Goal: Task Accomplishment & Management: Manage account settings

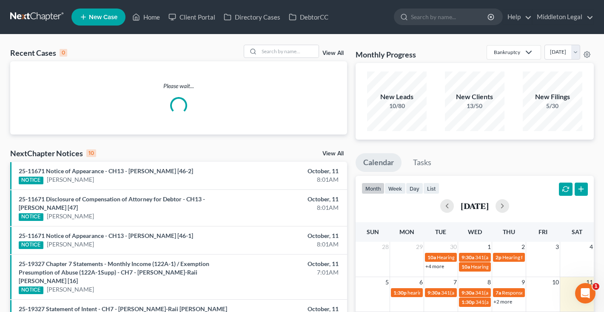
click at [331, 54] on link "View All" at bounding box center [333, 53] width 21 height 6
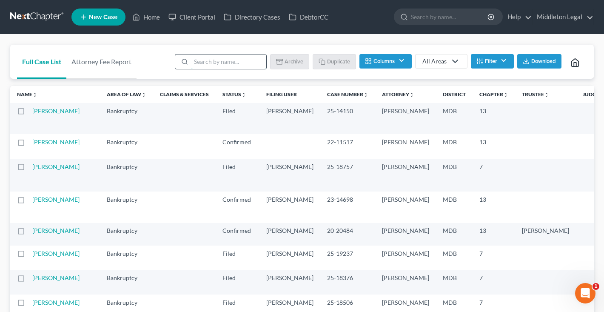
click at [247, 64] on input "search" at bounding box center [228, 61] width 75 height 14
click at [494, 63] on button "Filter" at bounding box center [492, 61] width 43 height 14
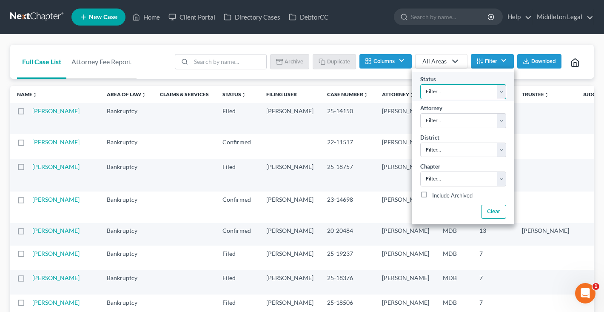
select select "3"
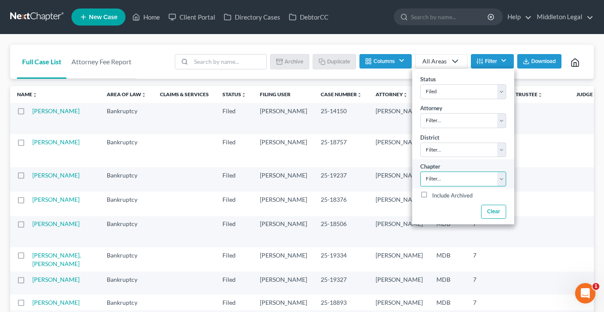
select select "0"
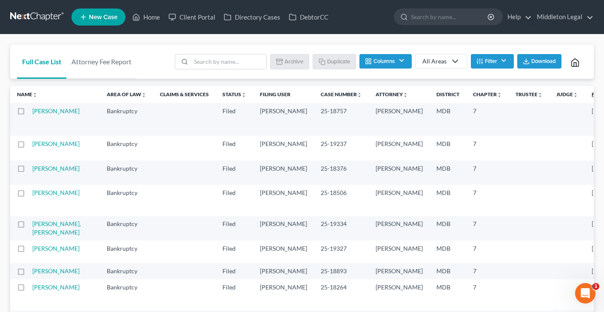
click at [592, 97] on link "Filing Date unfold_more expand_more expand_less" at bounding box center [610, 94] width 36 height 6
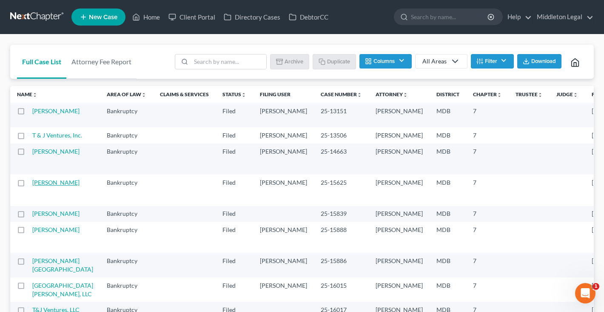
click at [42, 186] on link "[PERSON_NAME]" at bounding box center [55, 182] width 47 height 7
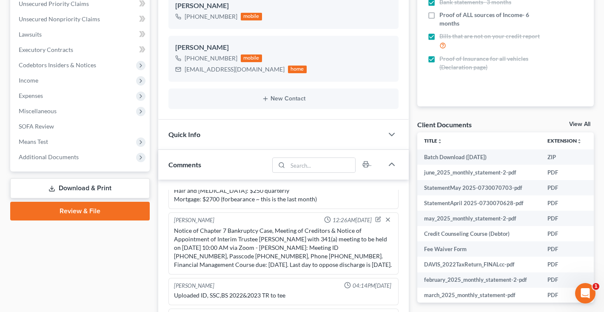
scroll to position [250, 0]
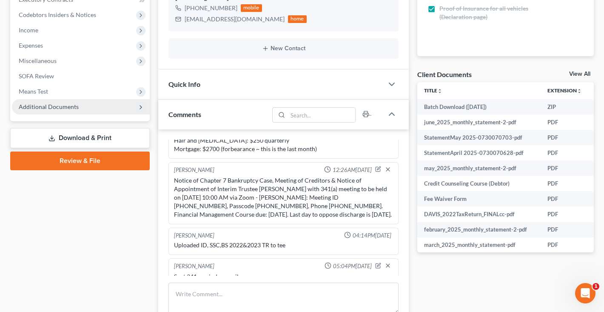
click at [72, 105] on span "Additional Documents" at bounding box center [49, 106] width 60 height 7
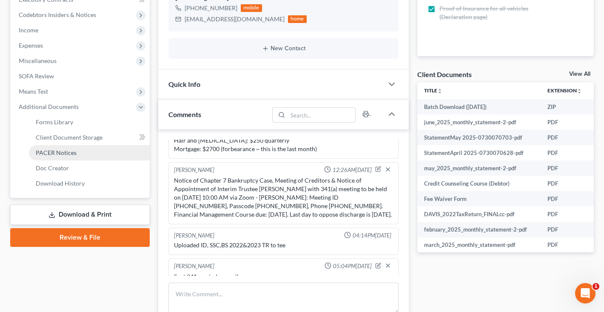
click at [61, 154] on span "PACER Notices" at bounding box center [56, 152] width 41 height 7
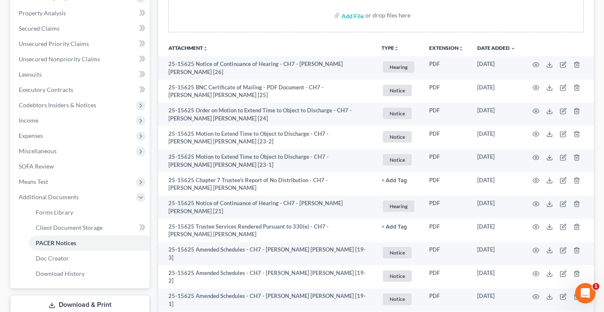
scroll to position [137, 0]
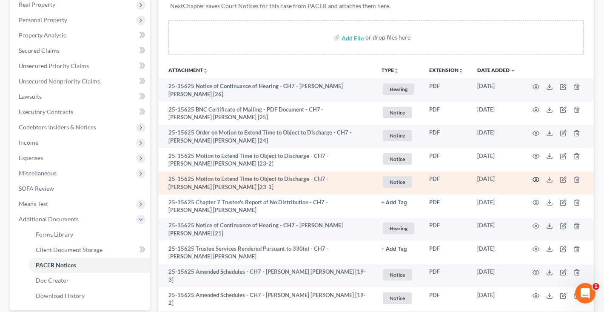
click at [535, 177] on icon "button" at bounding box center [536, 179] width 7 height 7
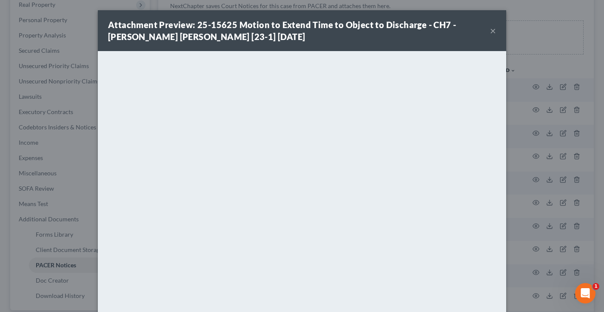
scroll to position [56, 0]
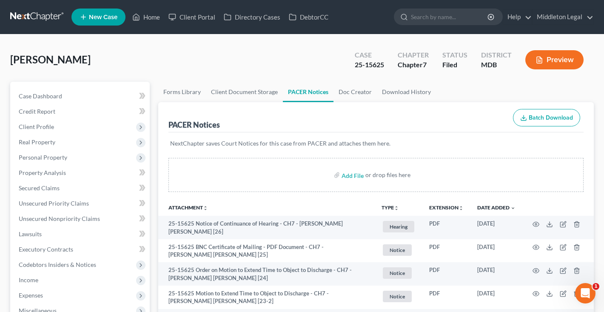
scroll to position [0, 0]
click at [58, 94] on span "Case Dashboard" at bounding box center [40, 95] width 43 height 7
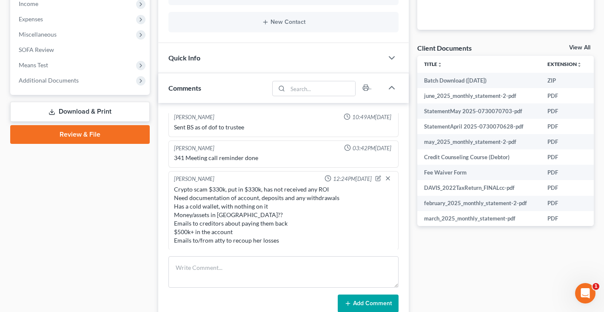
scroll to position [433, 0]
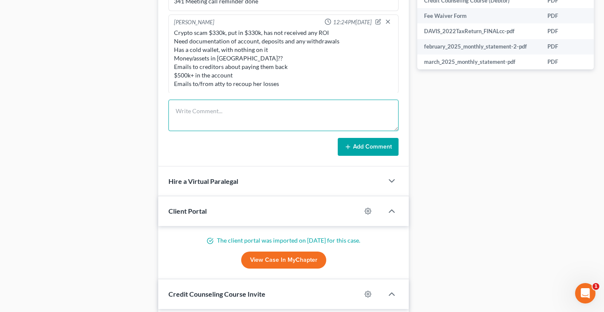
click at [181, 117] on textarea at bounding box center [284, 115] width 230 height 31
type textarea "Need to schedule call back"
click at [377, 147] on button "Add Comment" at bounding box center [368, 147] width 61 height 18
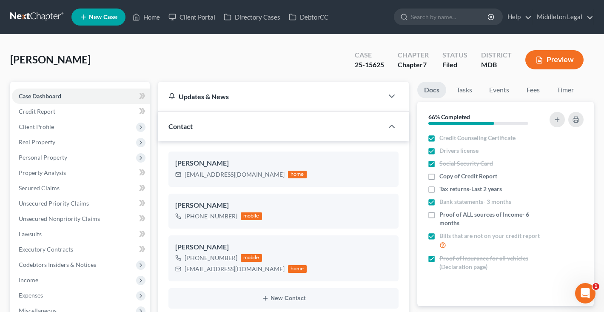
scroll to position [-1, 0]
click at [39, 19] on link at bounding box center [37, 16] width 54 height 15
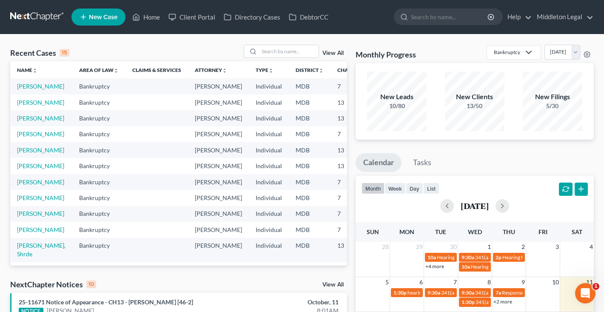
click at [337, 51] on link "View All" at bounding box center [333, 53] width 21 height 6
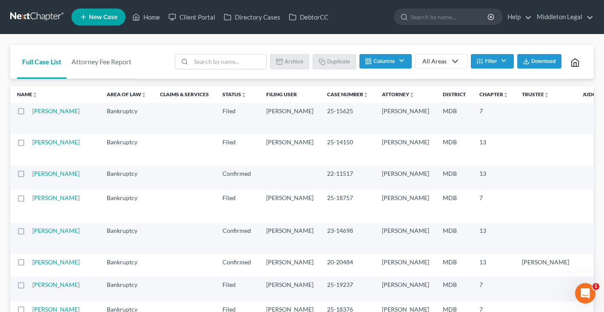
click at [503, 57] on button "Filter" at bounding box center [492, 61] width 43 height 14
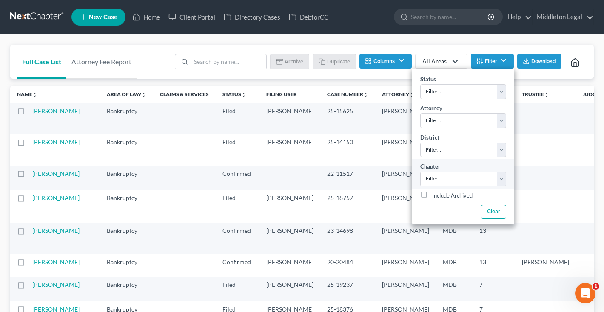
click at [458, 171] on div "Chapter Filter... 7 11 13" at bounding box center [463, 173] width 102 height 29
select select "0"
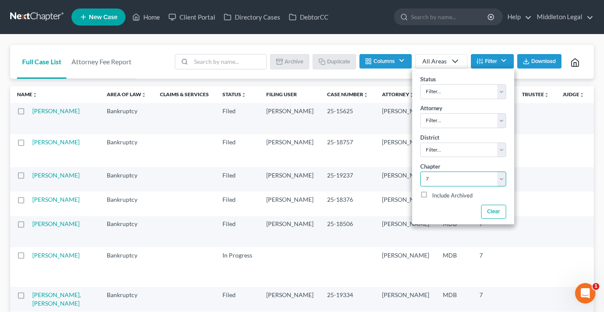
click at [436, 130] on td "MDB" at bounding box center [454, 118] width 37 height 31
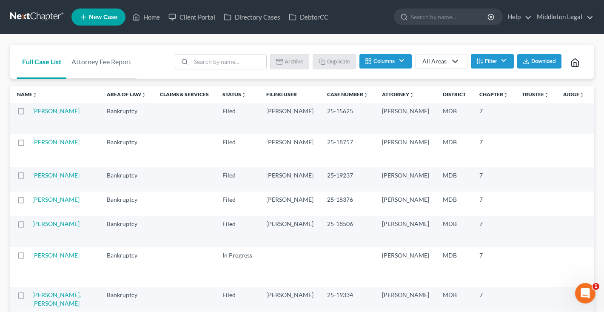
click at [598, 95] on link "Filing Date unfold_more expand_more expand_less" at bounding box center [616, 94] width 36 height 6
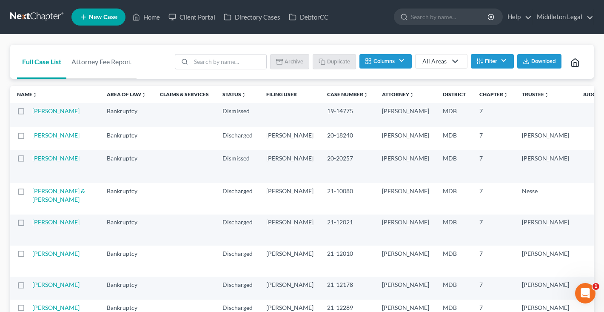
click at [503, 64] on button "Filter" at bounding box center [492, 61] width 43 height 14
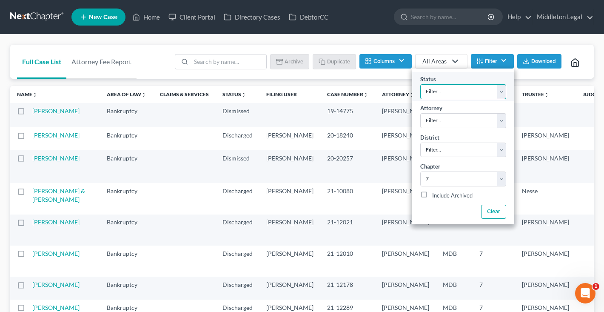
select select "3"
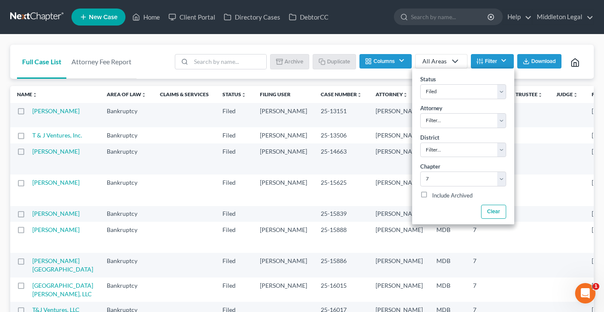
click at [466, 45] on div "Batch Download Archive Un-archive Duplicate Columns Attorney Case Number Area O…" at bounding box center [378, 62] width 417 height 34
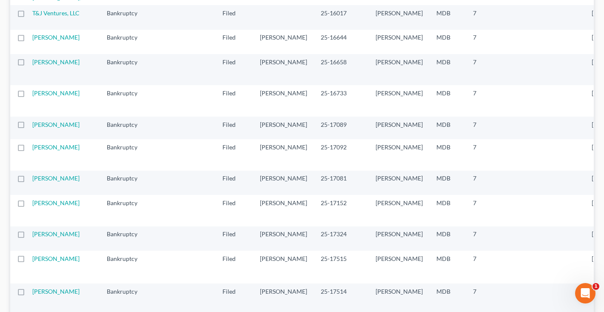
scroll to position [300, 0]
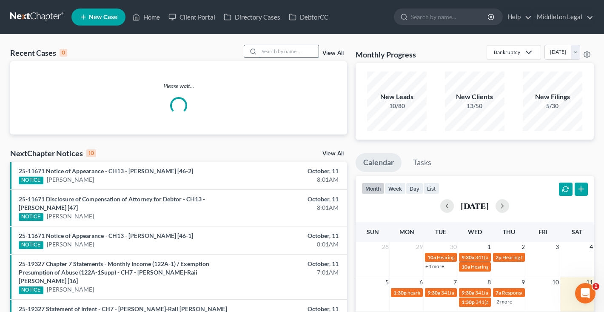
click at [298, 57] on input "search" at bounding box center [289, 51] width 60 height 12
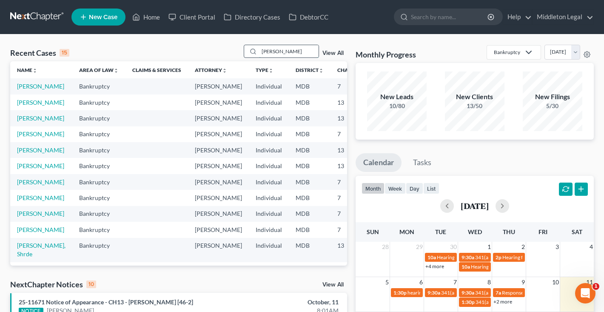
type input "Alexis graves"
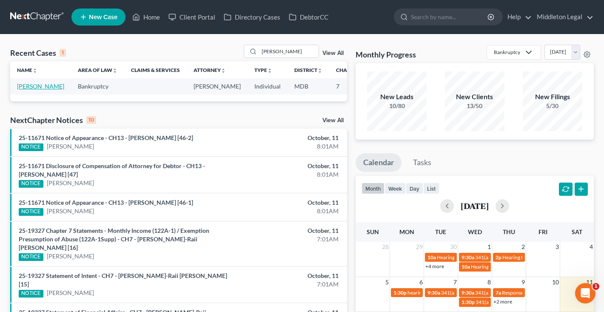
click at [20, 90] on link "[PERSON_NAME]" at bounding box center [40, 86] width 47 height 7
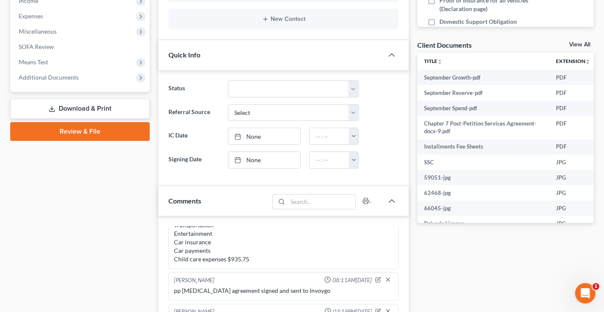
scroll to position [277, 0]
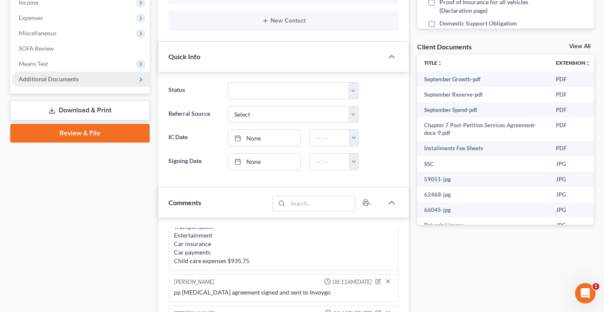
click at [35, 77] on span "Additional Documents" at bounding box center [49, 78] width 60 height 7
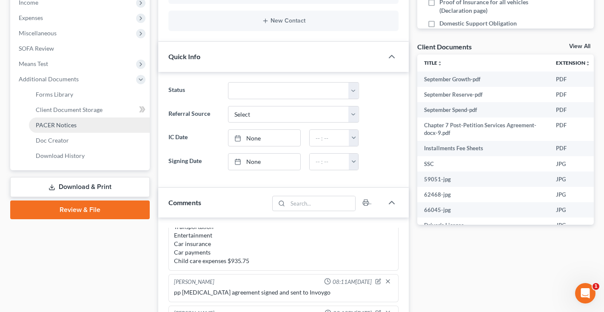
click at [50, 127] on span "PACER Notices" at bounding box center [56, 124] width 41 height 7
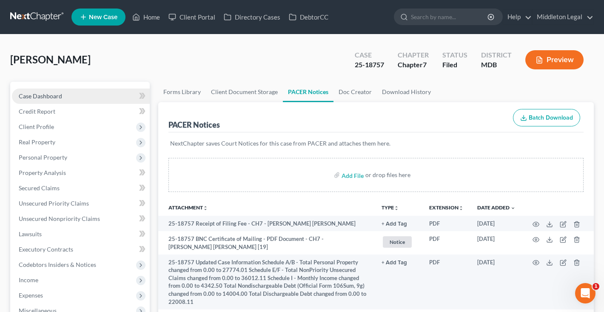
click at [85, 94] on link "Case Dashboard" at bounding box center [81, 96] width 138 height 15
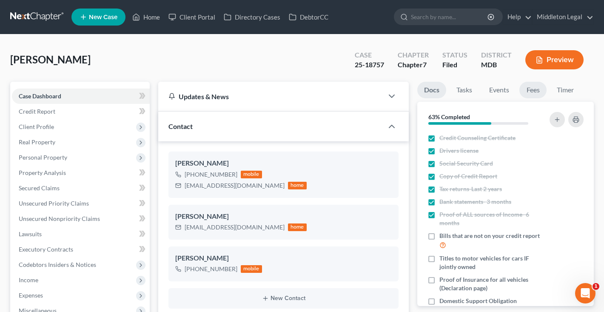
scroll to position [735, 0]
click at [508, 91] on link "Events" at bounding box center [500, 90] width 34 height 17
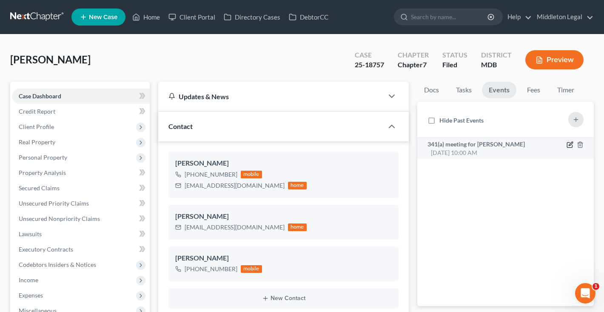
click at [570, 146] on icon "button" at bounding box center [571, 144] width 4 height 4
select select "Days"
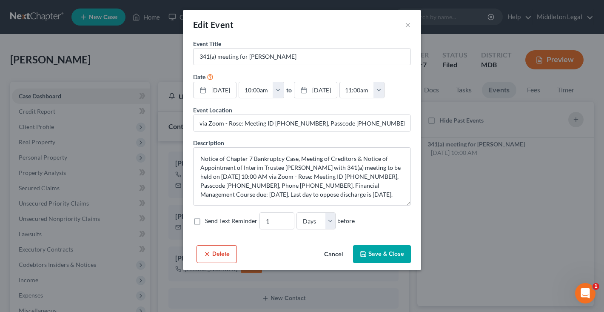
click at [333, 263] on button "Cancel" at bounding box center [333, 254] width 32 height 17
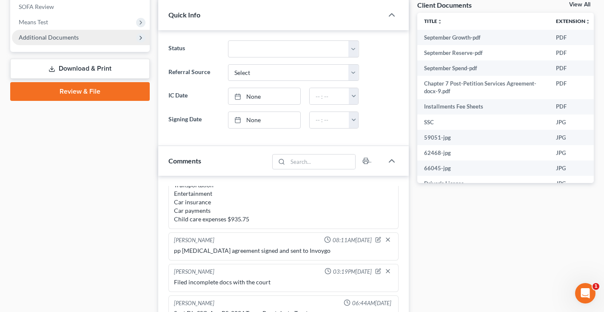
scroll to position [208, 0]
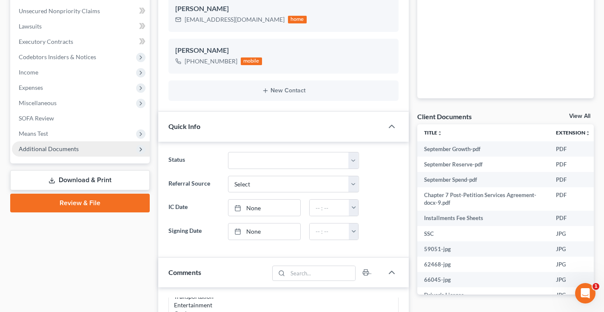
click at [63, 149] on span "Additional Documents" at bounding box center [49, 148] width 60 height 7
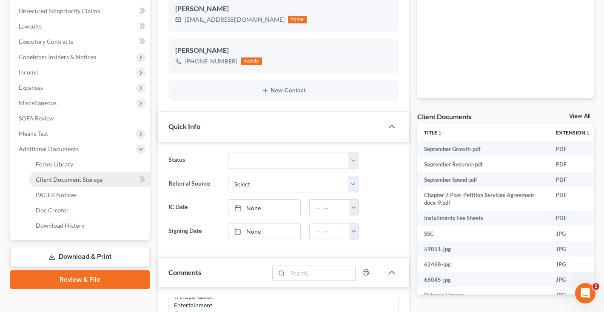
click at [59, 181] on span "Client Document Storage" at bounding box center [69, 179] width 67 height 7
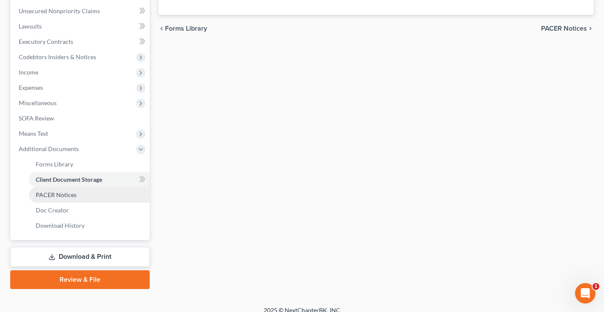
scroll to position [0, 0]
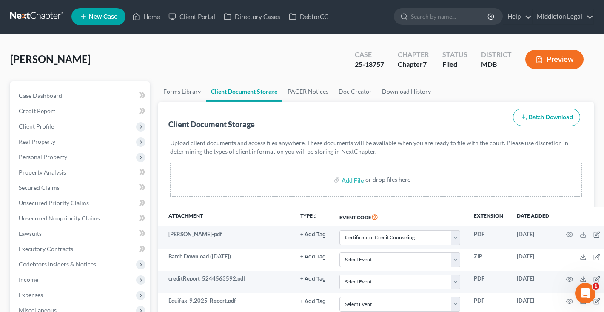
click at [58, 188] on ul "Case Dashboard Payments Invoices Payments Payments Credit Report Client Profile" at bounding box center [81, 264] width 138 height 352
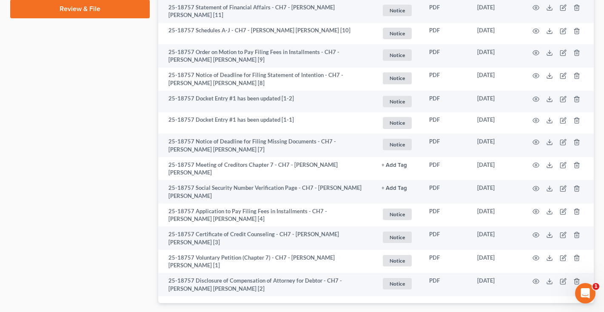
scroll to position [489, 0]
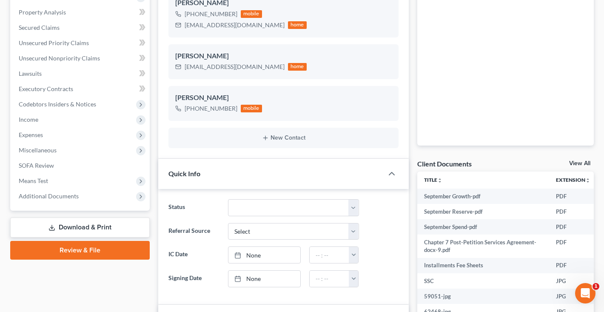
scroll to position [33, 0]
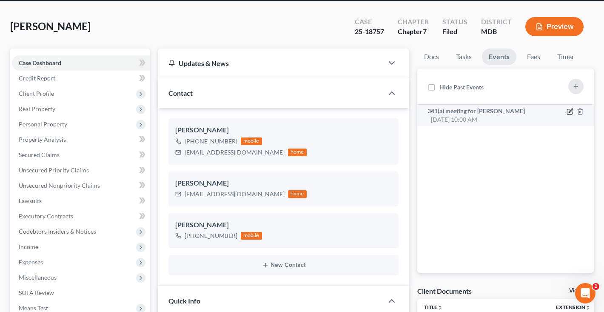
click at [569, 112] on icon "button" at bounding box center [571, 111] width 4 height 4
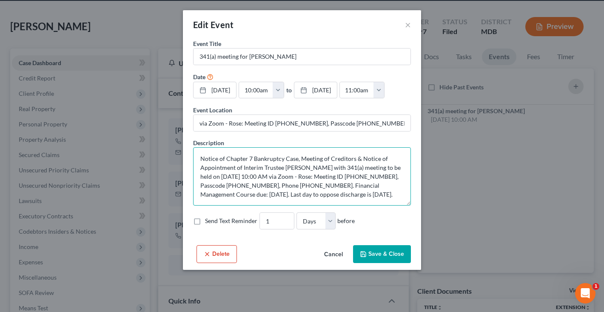
drag, startPoint x: 269, startPoint y: 211, endPoint x: 401, endPoint y: 214, distance: 132.8
click at [401, 206] on textarea "Notice of Chapter 7 Bankruptcy Case, Meeting of Creditors & Notice of Appointme…" at bounding box center [302, 176] width 218 height 58
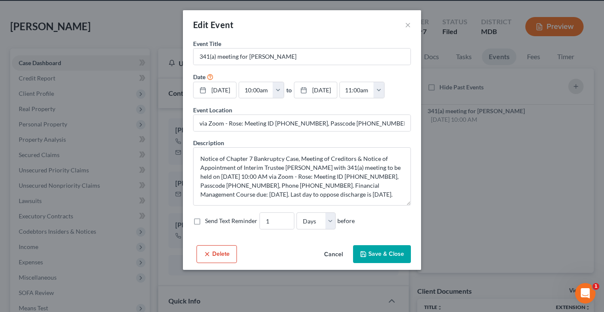
click at [386, 263] on button "Save & Close" at bounding box center [382, 254] width 58 height 18
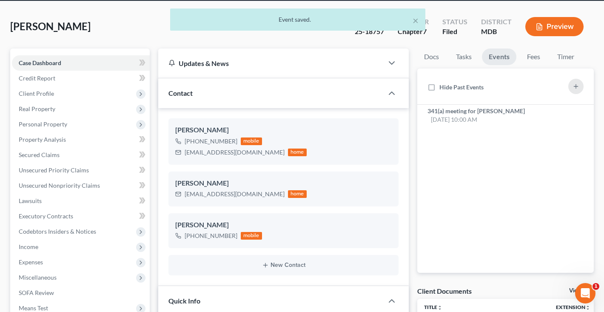
scroll to position [465, 0]
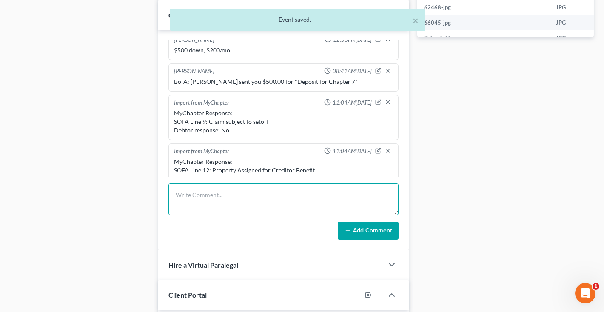
click at [269, 198] on textarea at bounding box center [284, 198] width 230 height 31
paste textarea "Last day to oppose discharge is 12/29/2025."
type textarea "Last day to oppose discharge is 12/29/2025."
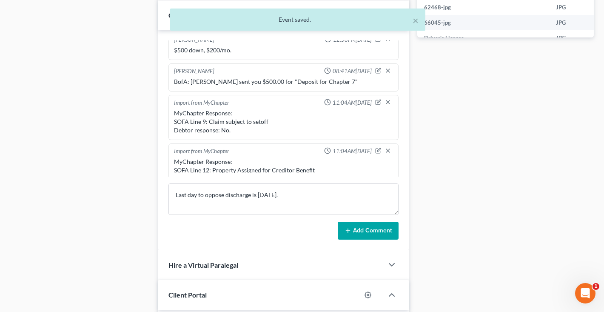
click at [351, 231] on icon at bounding box center [348, 230] width 7 height 7
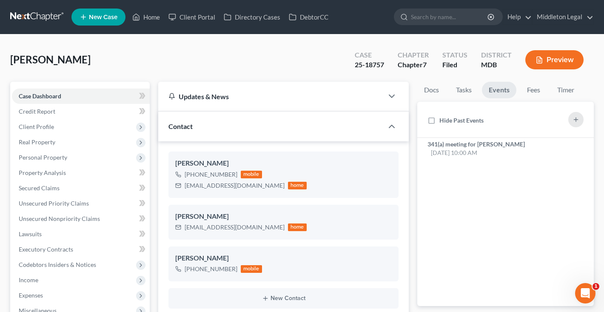
scroll to position [0, 0]
click at [26, 20] on link at bounding box center [37, 16] width 54 height 15
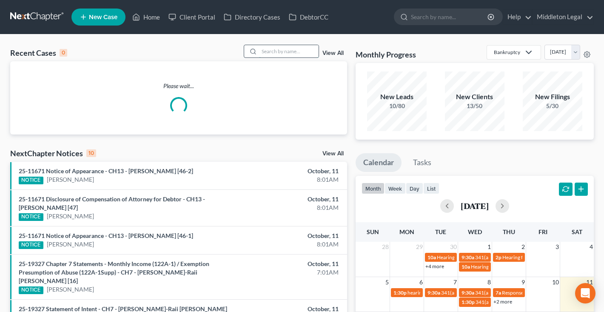
click at [287, 51] on input "search" at bounding box center [289, 51] width 60 height 12
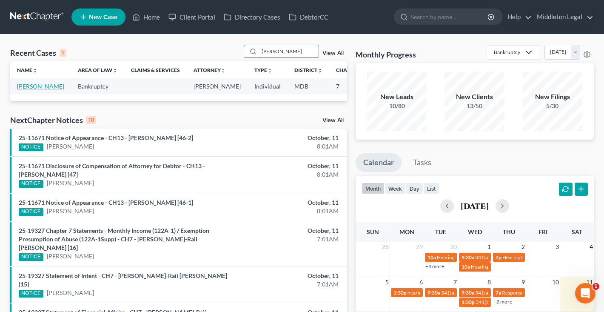
type input "yancy"
click at [26, 90] on link "[PERSON_NAME]" at bounding box center [40, 86] width 47 height 7
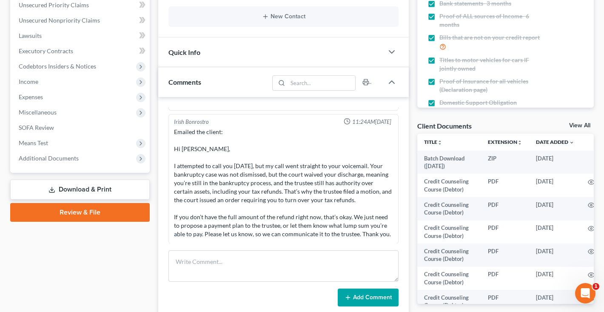
scroll to position [201, 0]
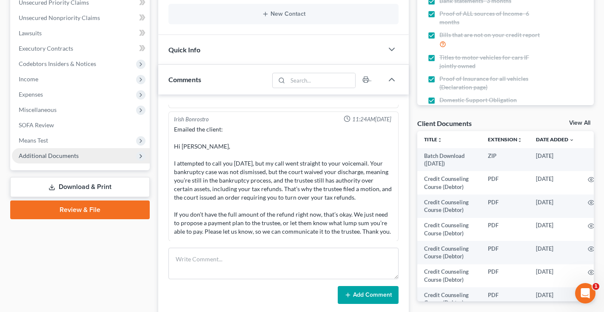
click at [40, 158] on span "Additional Documents" at bounding box center [49, 155] width 60 height 7
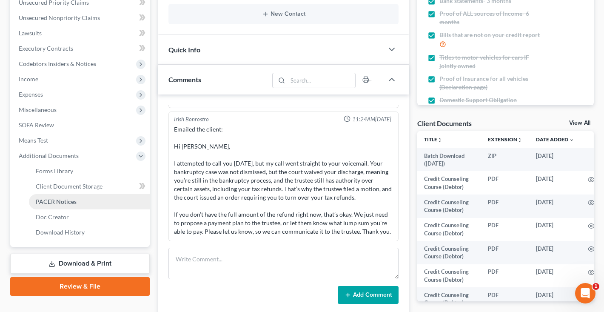
click at [45, 202] on span "PACER Notices" at bounding box center [56, 201] width 41 height 7
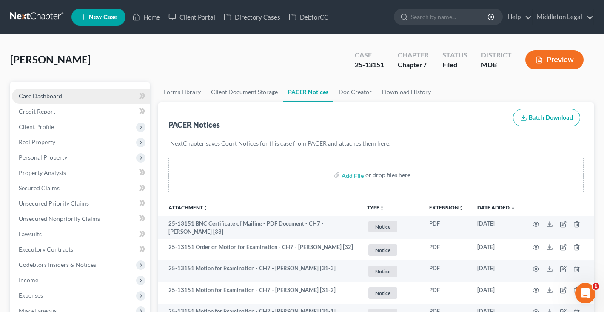
scroll to position [0, 0]
click at [69, 96] on link "Case Dashboard" at bounding box center [81, 96] width 138 height 15
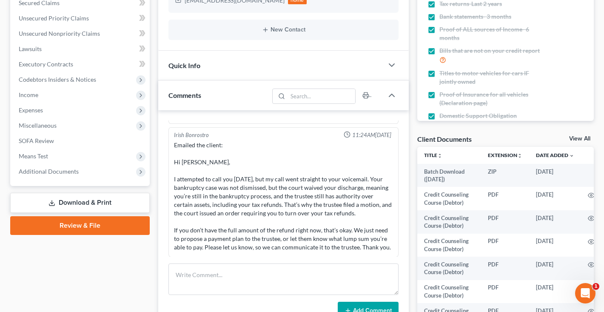
scroll to position [403, 0]
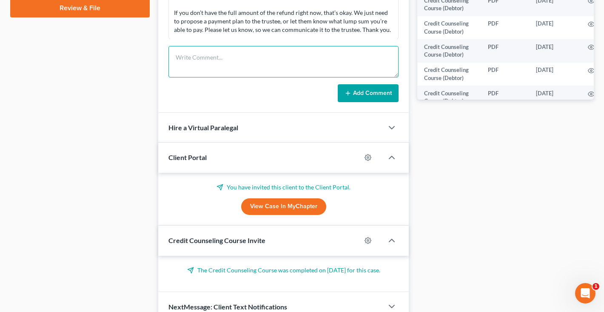
click at [235, 77] on textarea at bounding box center [284, 61] width 230 height 31
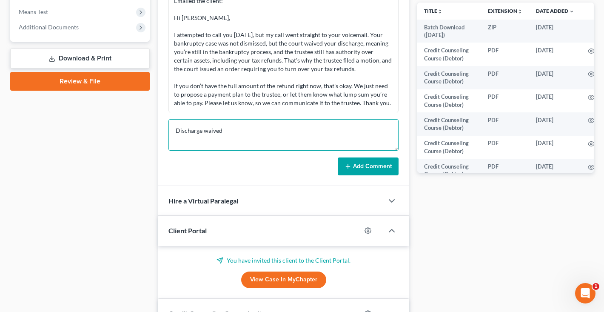
type textarea "Discharge waived"
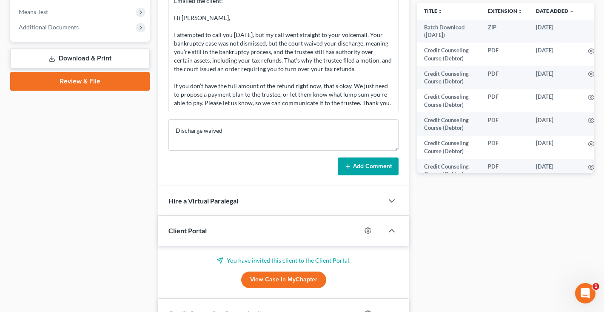
click at [382, 166] on button "Add Comment" at bounding box center [368, 166] width 61 height 18
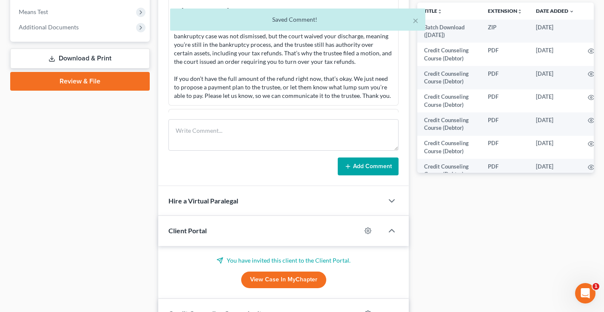
scroll to position [719, 0]
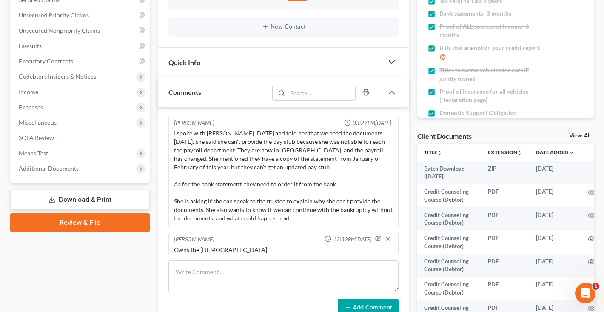
click at [393, 67] on icon "button" at bounding box center [392, 62] width 10 height 10
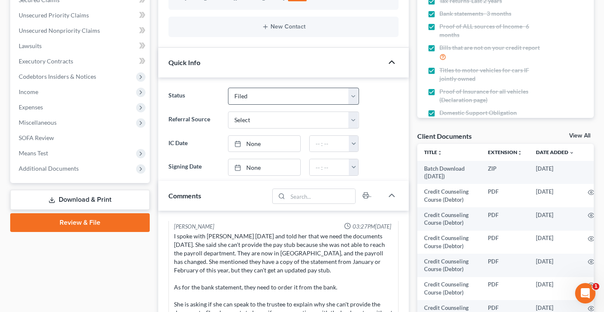
scroll to position [58, 0]
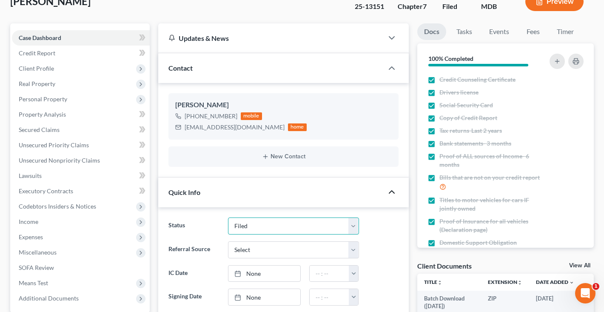
select select "2"
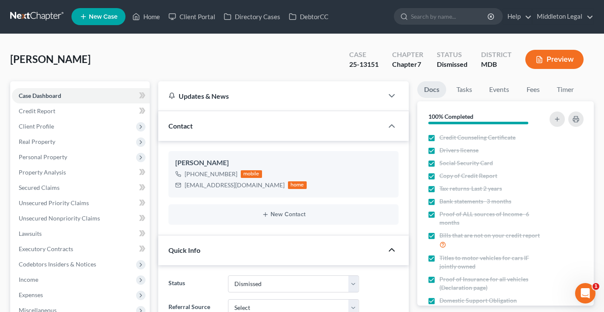
click at [36, 18] on link at bounding box center [37, 16] width 54 height 15
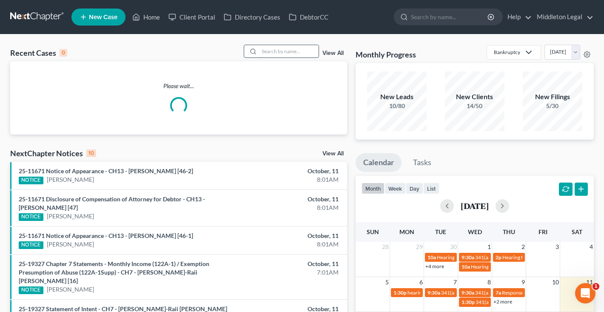
click at [276, 54] on input "search" at bounding box center [289, 51] width 60 height 12
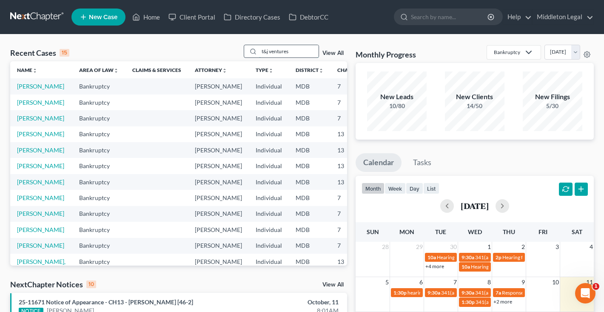
type input "t&j ventures"
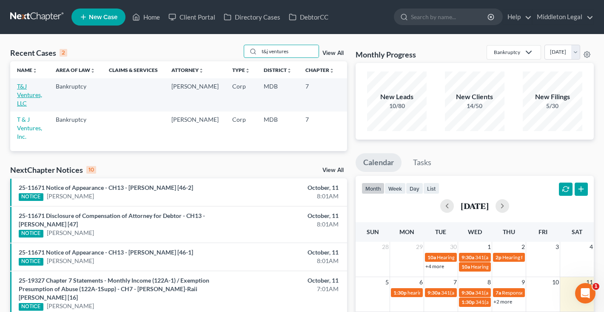
click at [33, 93] on link "T&J Ventures, LLC" at bounding box center [29, 95] width 25 height 24
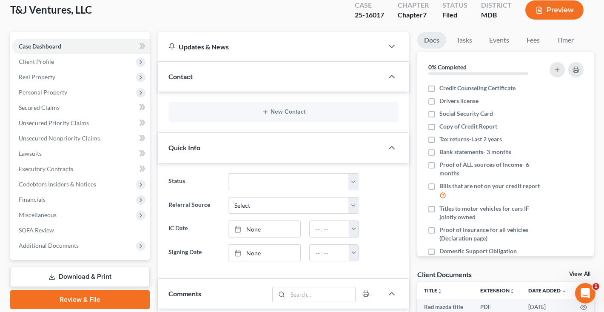
scroll to position [34, 0]
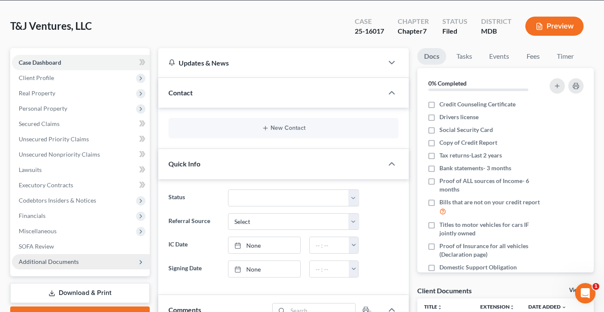
click at [46, 260] on span "Additional Documents" at bounding box center [49, 261] width 60 height 7
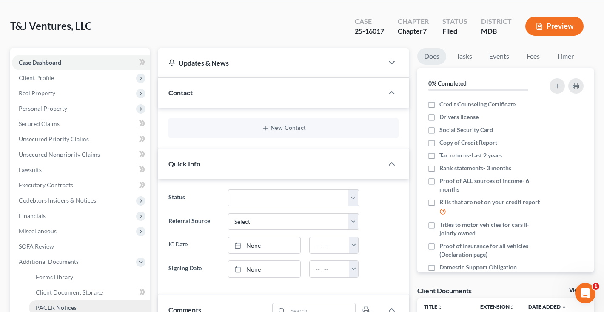
click at [41, 304] on span "PACER Notices" at bounding box center [56, 307] width 41 height 7
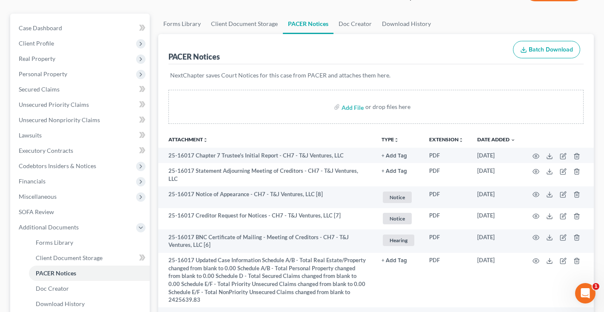
scroll to position [70, 0]
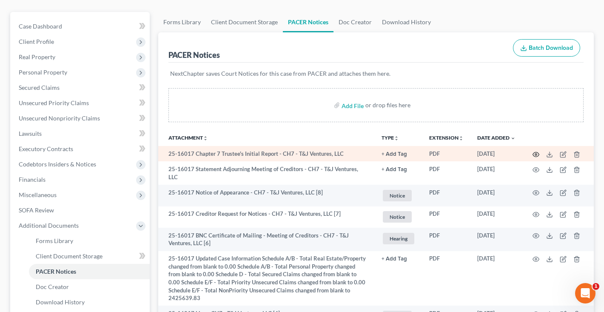
click at [534, 154] on icon "button" at bounding box center [536, 154] width 7 height 7
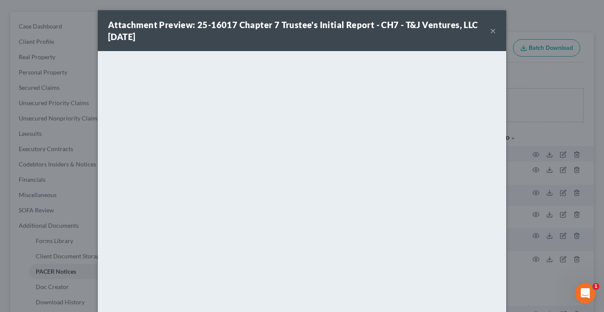
click at [496, 31] on div "Attachment Preview: 25-16017 Chapter 7 Trustee's Initial Report - CH7 - T&J Ven…" at bounding box center [302, 30] width 409 height 41
click at [494, 31] on button "×" at bounding box center [493, 31] width 6 height 10
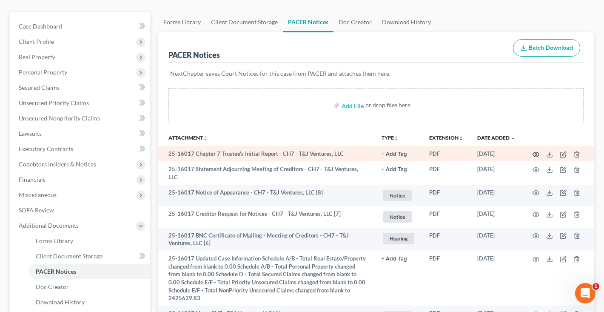
click at [536, 155] on circle "button" at bounding box center [536, 155] width 2 height 2
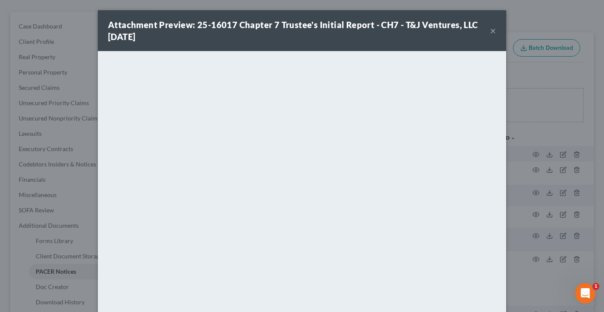
click at [492, 32] on button "×" at bounding box center [493, 31] width 6 height 10
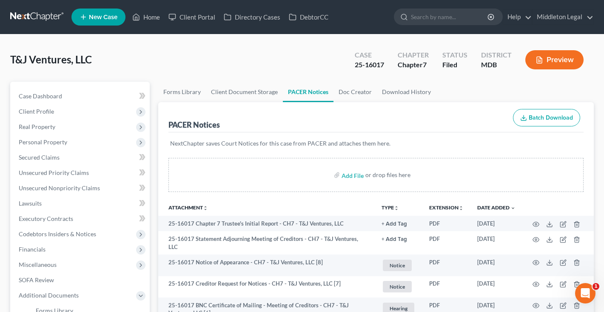
scroll to position [0, 0]
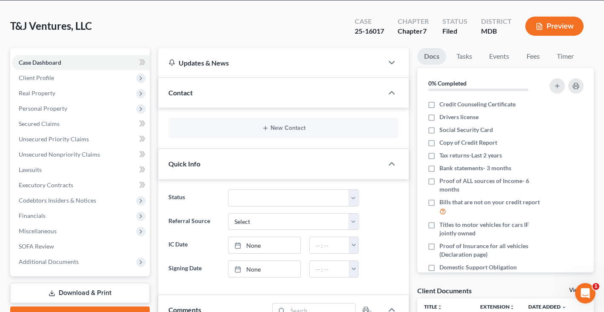
scroll to position [69, 0]
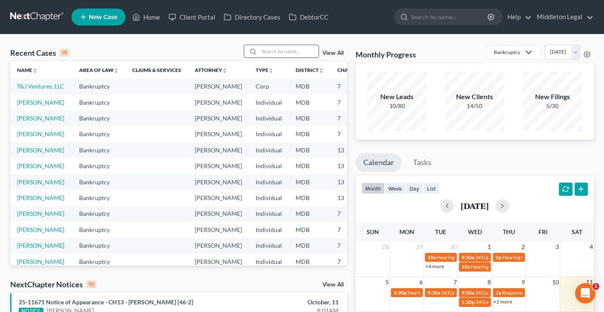
click at [271, 50] on input "search" at bounding box center [289, 51] width 60 height 12
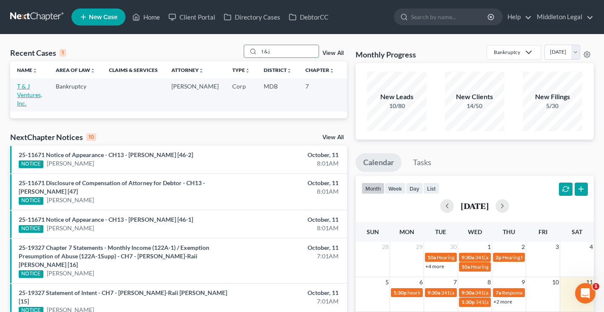
type input "t & j"
click at [23, 98] on link "T & J Ventures, Inc." at bounding box center [29, 95] width 25 height 24
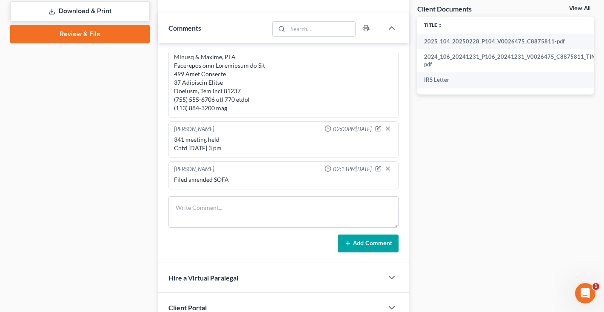
scroll to position [255, 0]
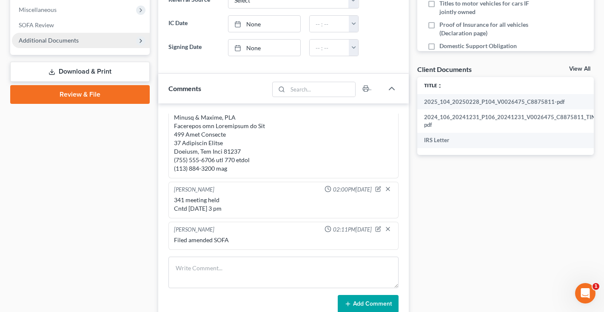
click at [71, 43] on span "Additional Documents" at bounding box center [49, 40] width 60 height 7
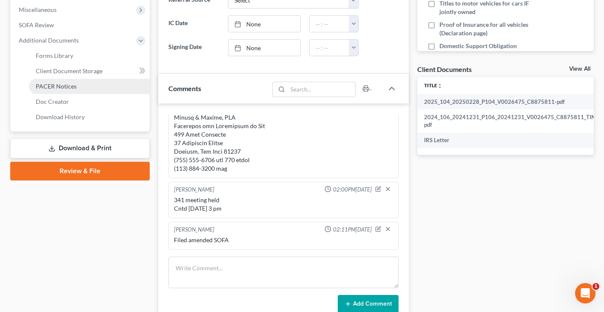
click at [66, 89] on span "PACER Notices" at bounding box center [56, 86] width 41 height 7
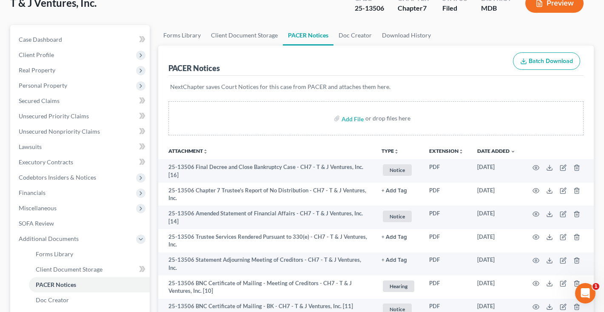
scroll to position [61, 0]
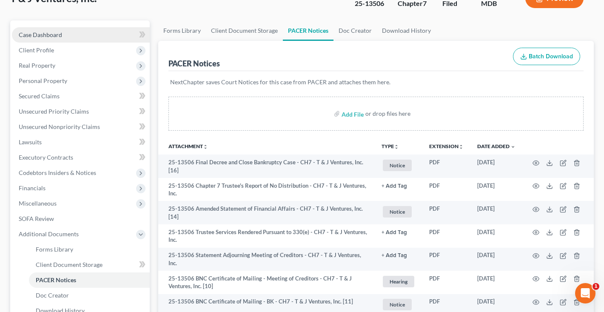
click at [71, 35] on link "Case Dashboard" at bounding box center [81, 34] width 138 height 15
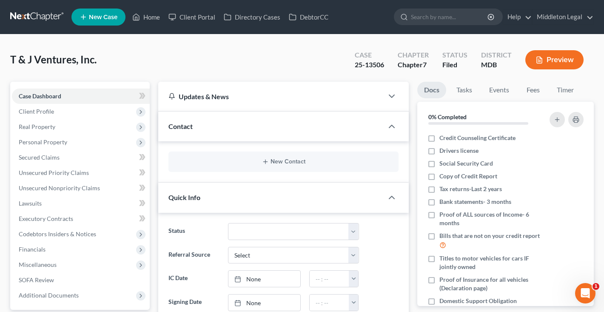
scroll to position [216, 0]
select select "1"
click at [44, 17] on link at bounding box center [37, 16] width 54 height 15
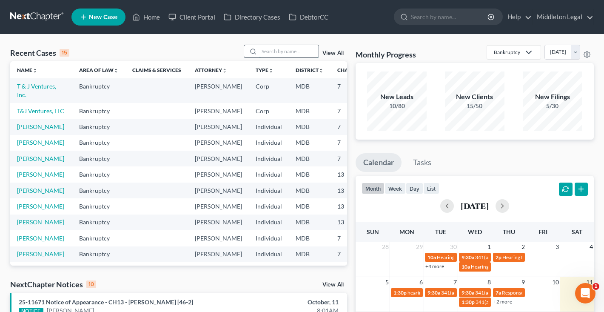
click at [310, 46] on input "search" at bounding box center [289, 51] width 60 height 12
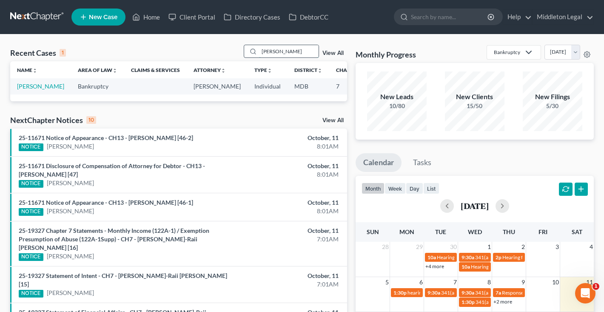
type input "[PERSON_NAME]"
drag, startPoint x: 310, startPoint y: 46, endPoint x: 26, endPoint y: 97, distance: 288.0
click at [26, 90] on link "[PERSON_NAME]" at bounding box center [40, 86] width 47 height 7
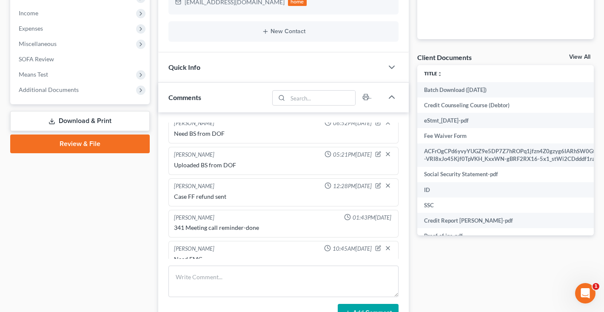
scroll to position [256, 0]
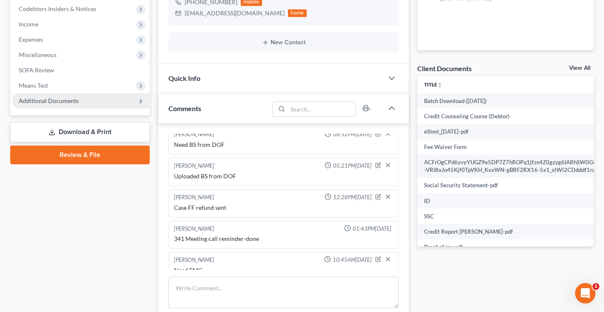
click at [52, 105] on span "Additional Documents" at bounding box center [81, 100] width 138 height 15
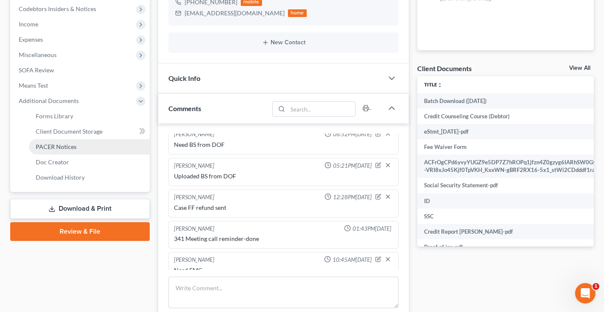
click at [54, 149] on span "PACER Notices" at bounding box center [56, 146] width 41 height 7
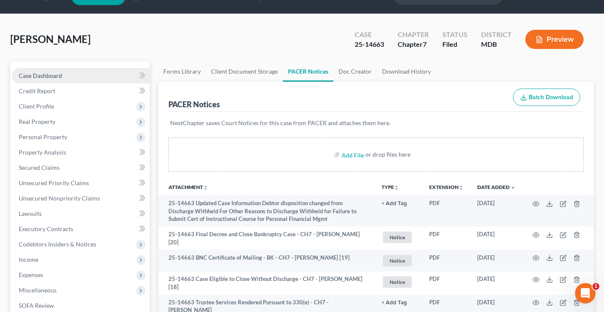
scroll to position [14, 0]
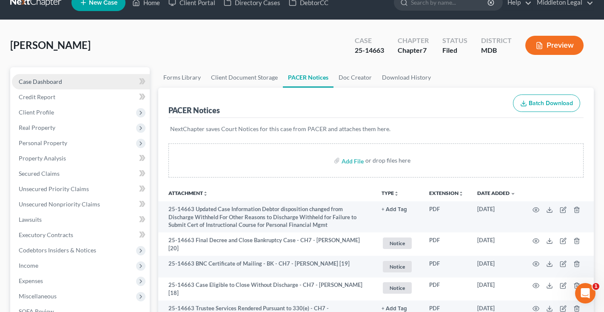
click at [60, 82] on span "Case Dashboard" at bounding box center [40, 81] width 43 height 7
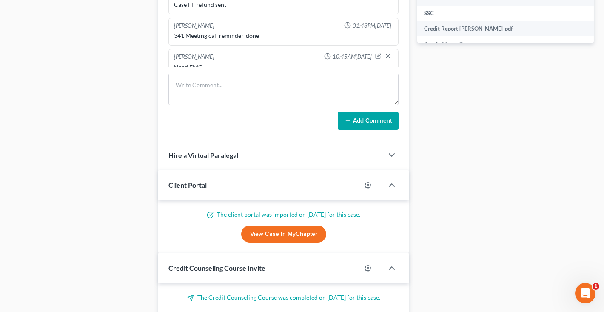
scroll to position [423, 0]
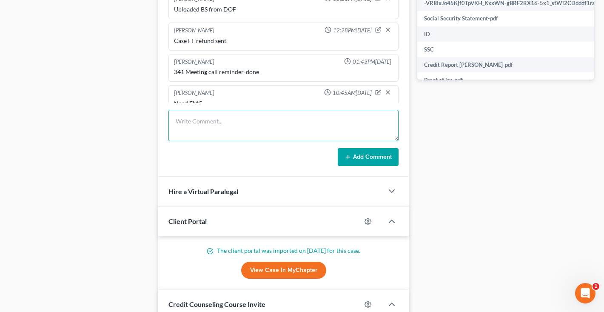
click at [247, 140] on textarea at bounding box center [284, 125] width 230 height 31
type textarea "Sent email re: case closed w/o discharge"
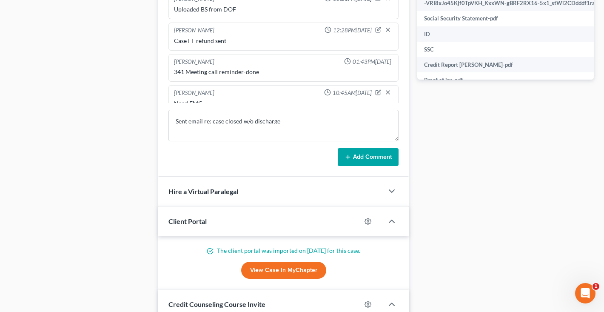
drag, startPoint x: 247, startPoint y: 134, endPoint x: 368, endPoint y: 152, distance: 121.8
click at [368, 152] on button "Add Comment" at bounding box center [368, 157] width 61 height 18
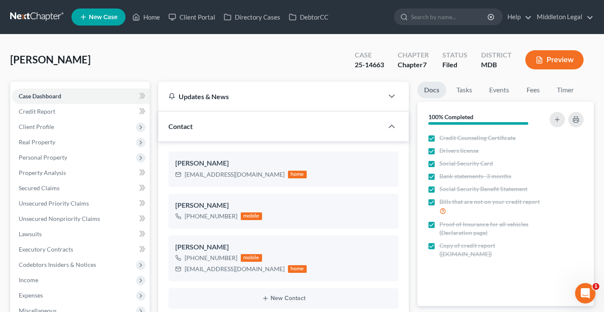
scroll to position [0, 0]
click at [34, 14] on link at bounding box center [37, 16] width 54 height 15
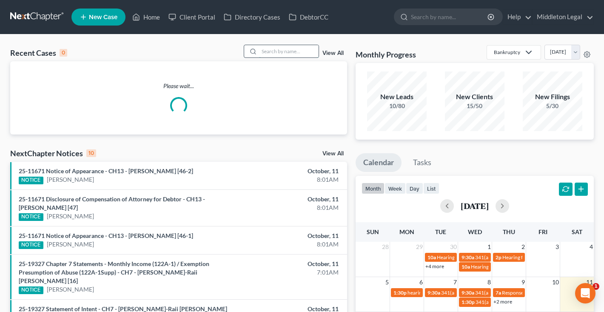
click at [295, 51] on input "search" at bounding box center [289, 51] width 60 height 12
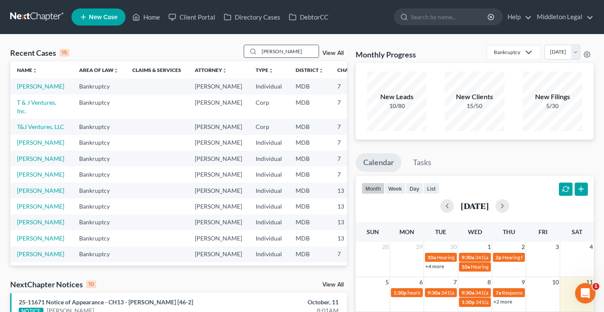
type input "[PERSON_NAME]"
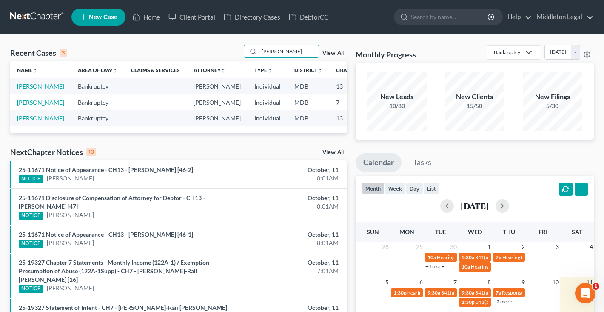
click at [27, 90] on link "[PERSON_NAME]" at bounding box center [40, 86] width 47 height 7
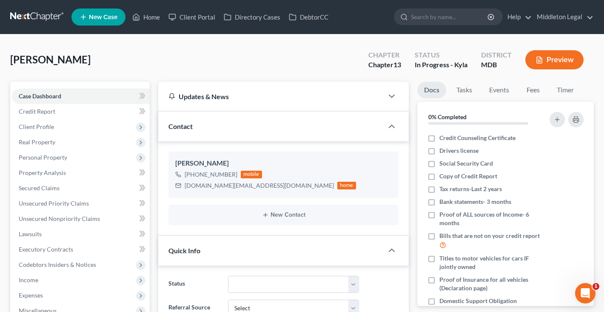
click at [32, 18] on link at bounding box center [37, 16] width 54 height 15
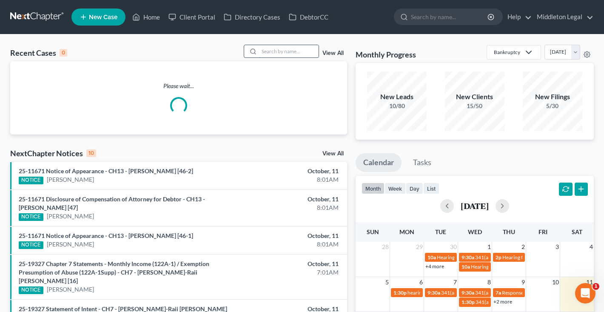
click at [304, 50] on input "search" at bounding box center [289, 51] width 60 height 12
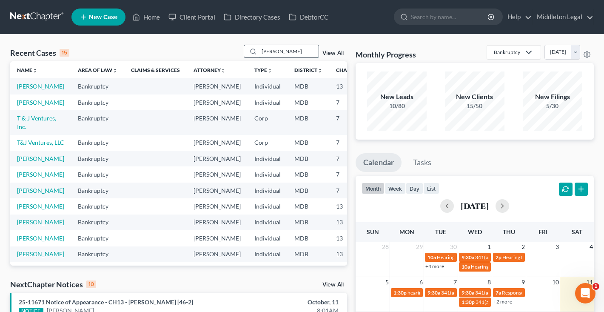
type input "jarmon"
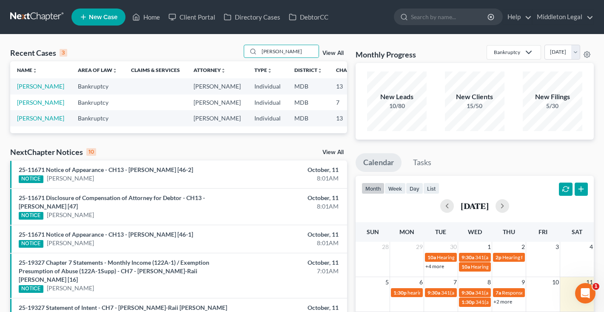
click at [334, 54] on link "View All" at bounding box center [333, 53] width 21 height 6
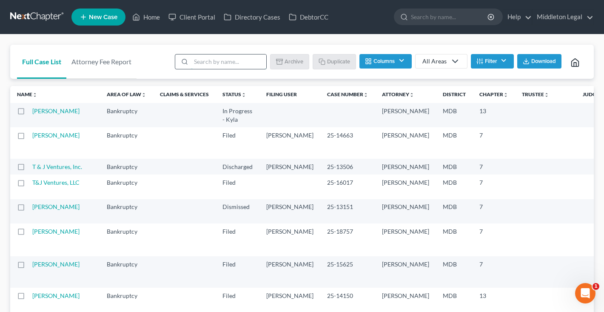
click at [241, 60] on input "search" at bounding box center [228, 61] width 75 height 14
type input "jarmon"
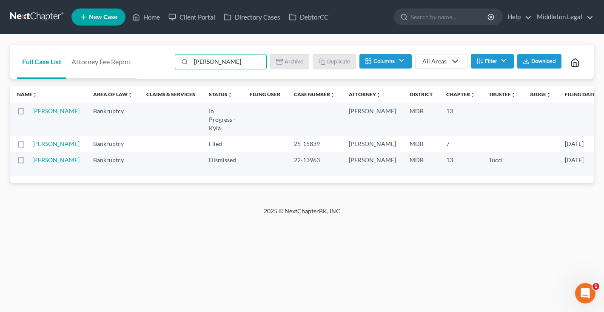
click at [29, 113] on label at bounding box center [29, 113] width 0 height 0
click at [32, 112] on input "checkbox" at bounding box center [35, 110] width 6 height 6
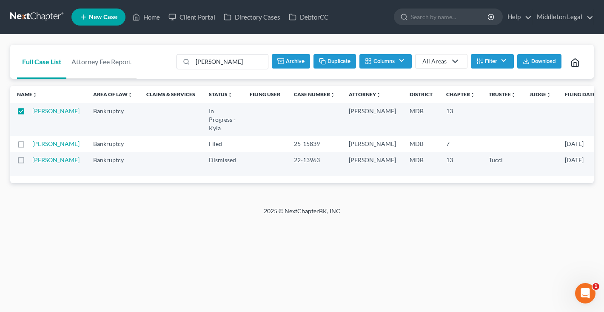
click at [291, 60] on button "Archive" at bounding box center [291, 61] width 38 height 14
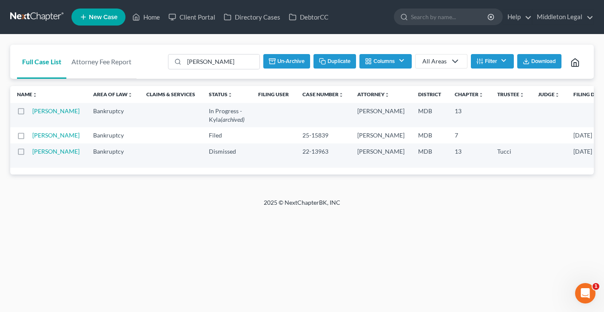
checkbox input "false"
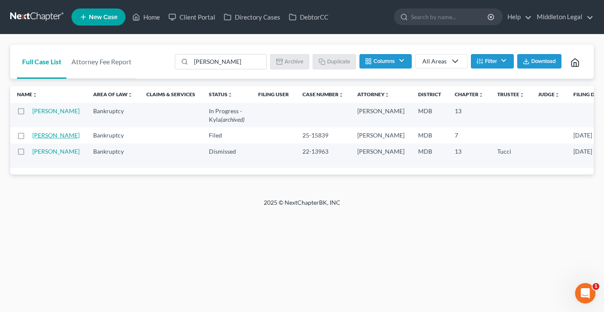
click at [36, 139] on link "[PERSON_NAME]" at bounding box center [55, 134] width 47 height 7
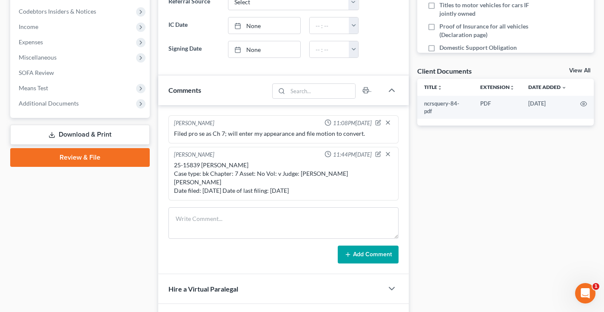
scroll to position [254, 0]
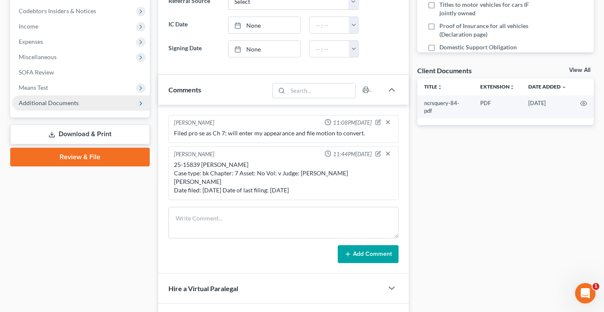
click at [60, 102] on span "Additional Documents" at bounding box center [49, 102] width 60 height 7
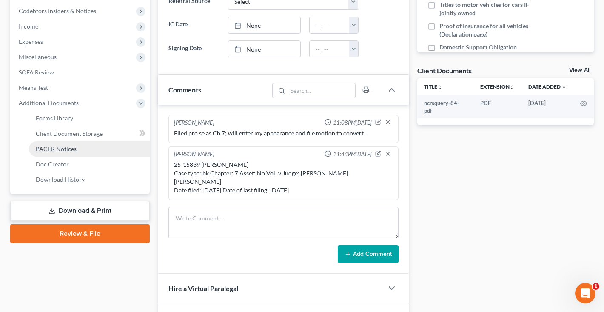
click at [60, 151] on span "PACER Notices" at bounding box center [56, 148] width 41 height 7
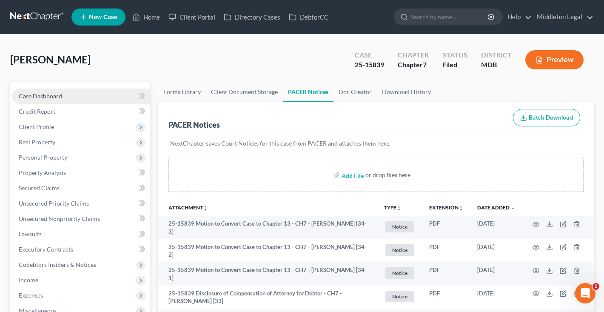
click at [86, 94] on link "Case Dashboard" at bounding box center [81, 96] width 138 height 15
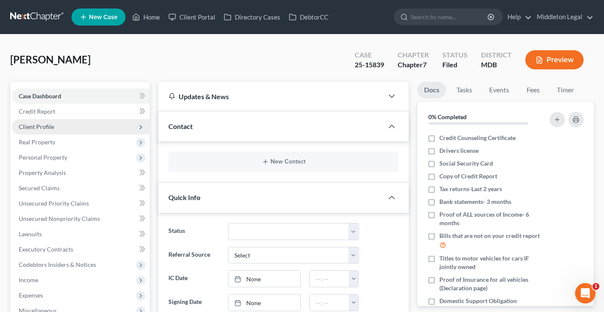
click at [70, 123] on span "Client Profile" at bounding box center [81, 126] width 138 height 15
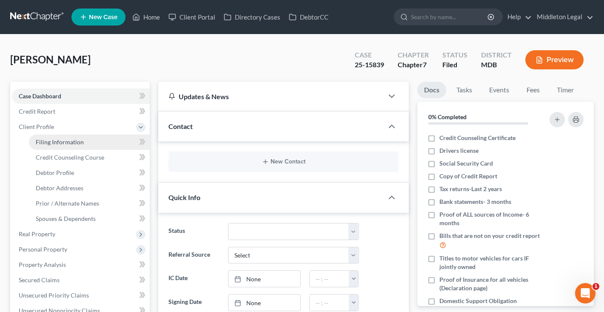
click at [72, 141] on span "Filing Information" at bounding box center [60, 141] width 48 height 7
select select "1"
select select "0"
select select "38"
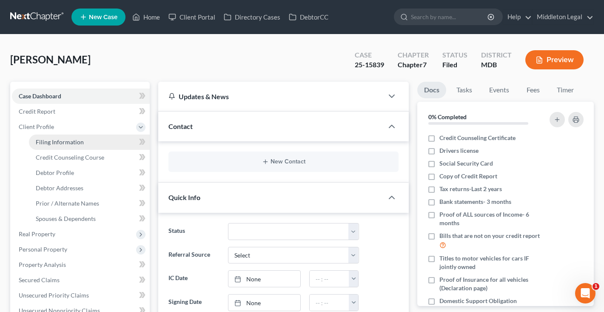
select select "0"
select select "21"
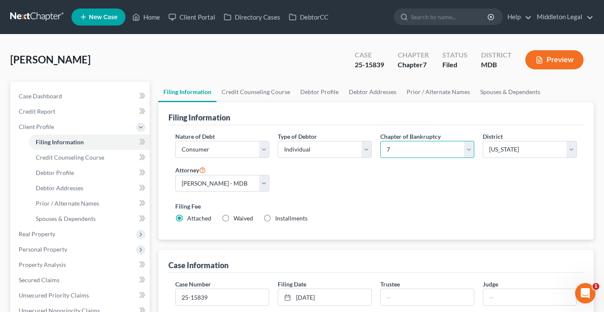
select select "3"
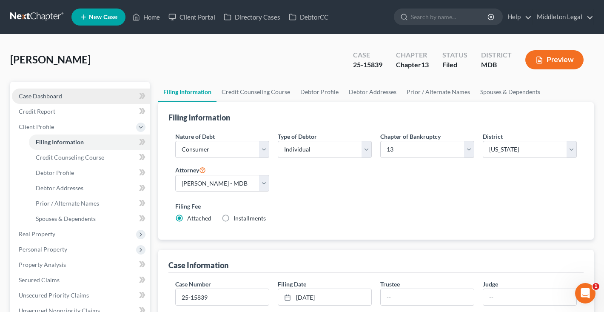
click at [47, 94] on span "Case Dashboard" at bounding box center [40, 95] width 43 height 7
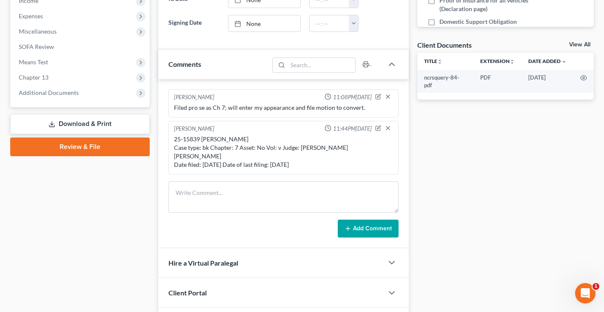
scroll to position [344, 0]
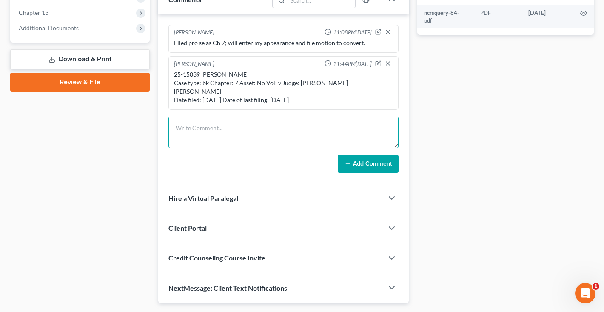
click at [193, 130] on textarea at bounding box center [284, 132] width 230 height 31
type textarea "Waiting for order on motion to convert 7 to 13"
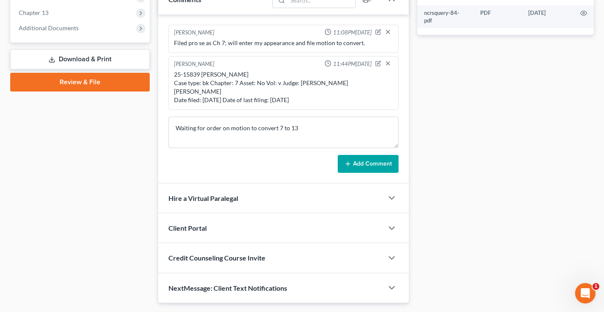
click at [374, 155] on button "Add Comment" at bounding box center [368, 164] width 61 height 18
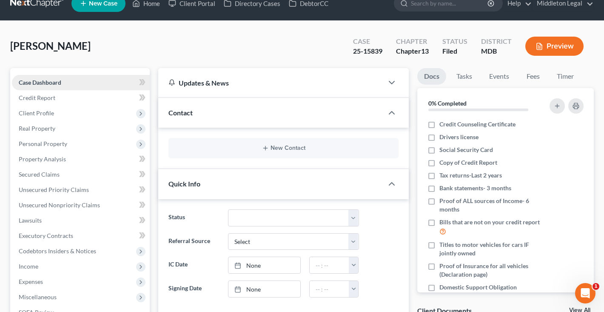
scroll to position [4, 0]
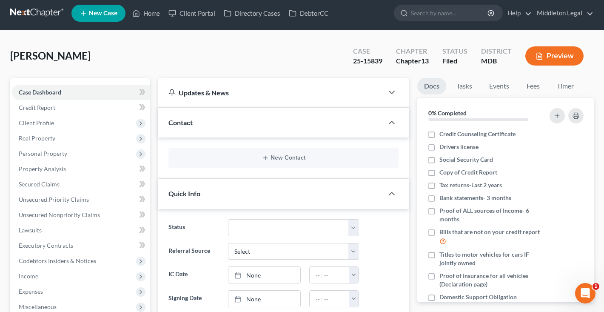
click at [36, 9] on link at bounding box center [37, 13] width 54 height 15
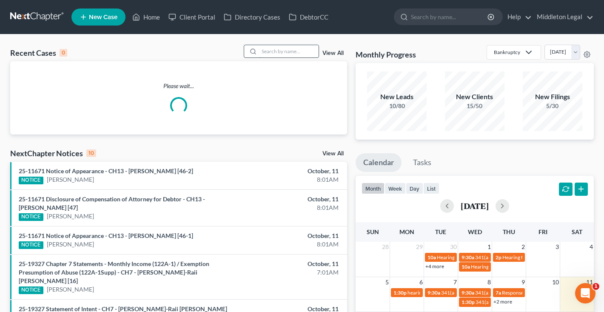
click at [296, 54] on input "search" at bounding box center [289, 51] width 60 height 12
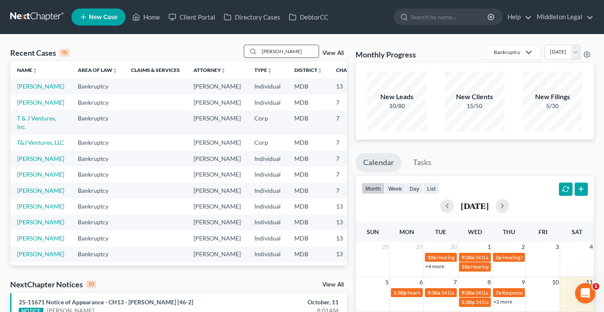
type input "[PERSON_NAME]"
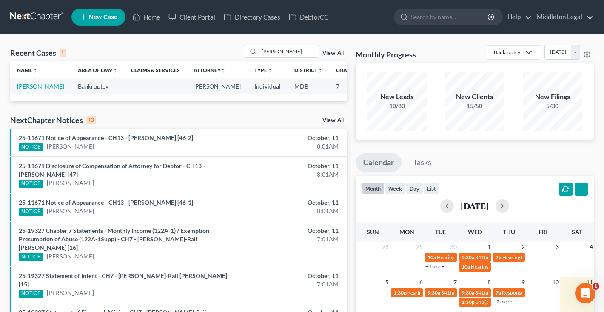
click at [30, 90] on link "[PERSON_NAME]" at bounding box center [40, 86] width 47 height 7
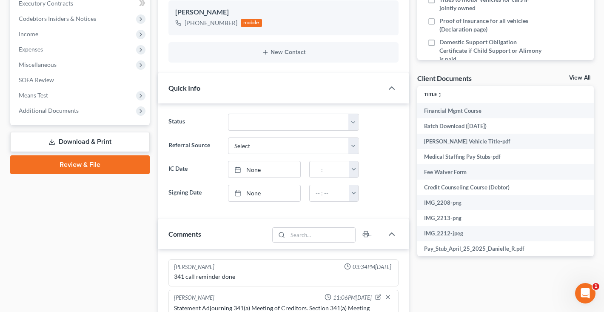
scroll to position [242, 0]
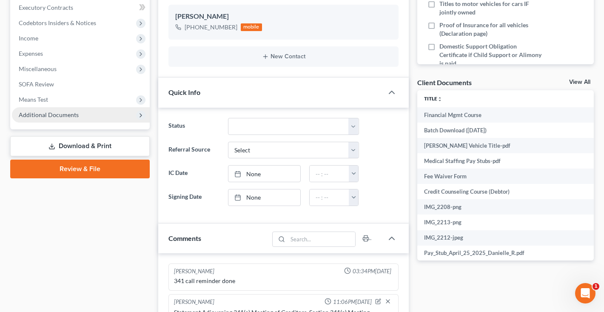
click at [71, 116] on span "Additional Documents" at bounding box center [49, 114] width 60 height 7
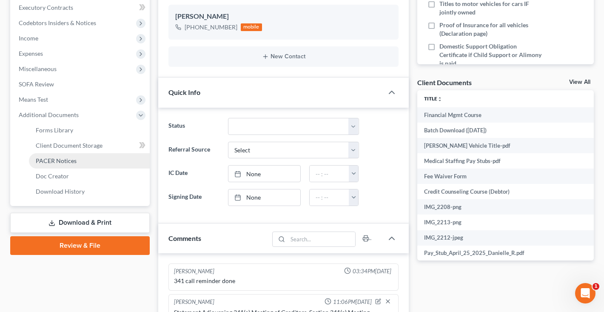
click at [73, 160] on span "PACER Notices" at bounding box center [56, 160] width 41 height 7
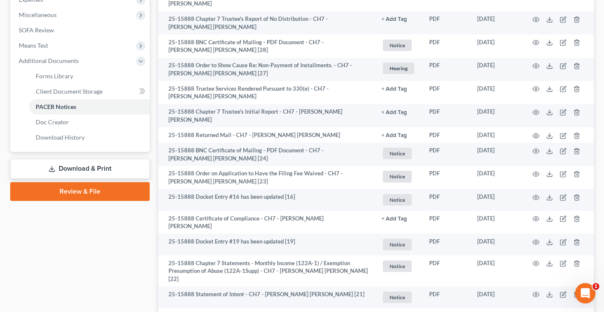
scroll to position [175, 0]
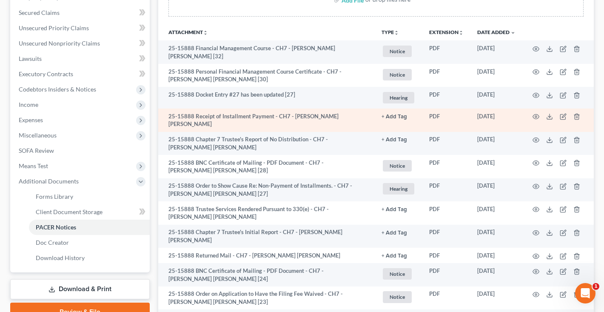
click at [272, 113] on td "25-15888 Receipt of Installment Payment - CH7 - Danielle Sarie Rogers" at bounding box center [266, 120] width 217 height 23
click at [533, 114] on icon "button" at bounding box center [536, 116] width 6 height 5
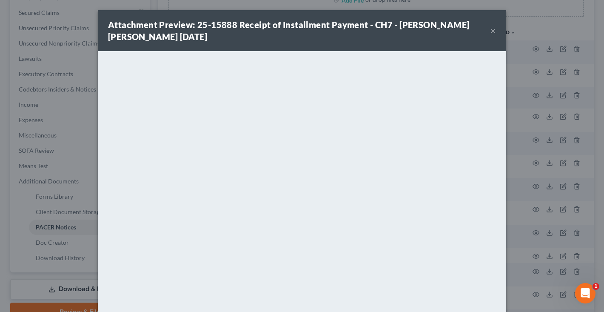
click at [495, 33] on button "×" at bounding box center [493, 31] width 6 height 10
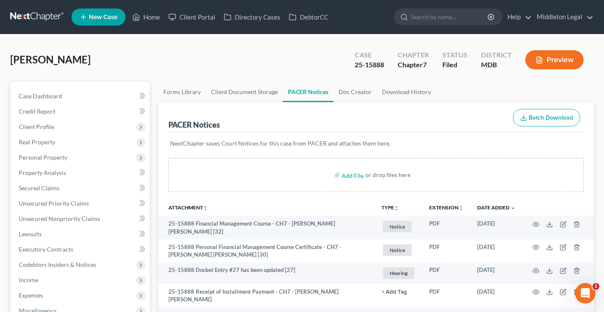
scroll to position [0, 0]
click at [41, 18] on link at bounding box center [37, 16] width 54 height 15
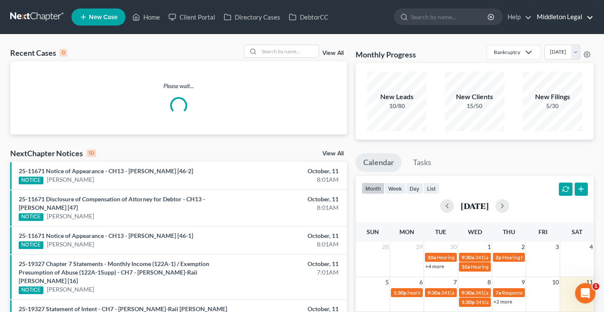
click at [554, 20] on link "Middleton Legal" at bounding box center [563, 16] width 61 height 15
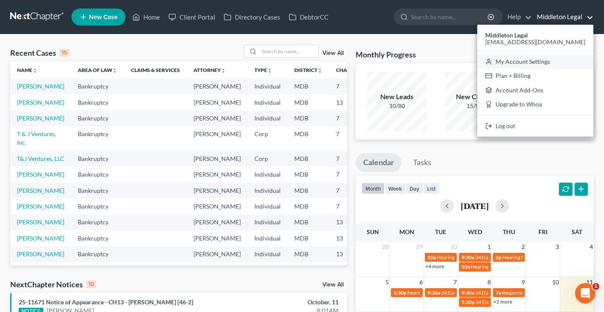
click at [551, 60] on link "My Account Settings" at bounding box center [535, 61] width 116 height 14
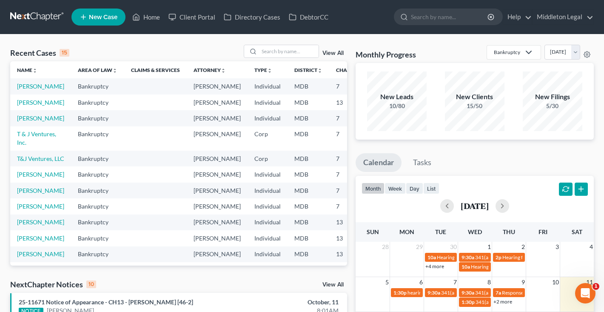
select select "24"
select select "21"
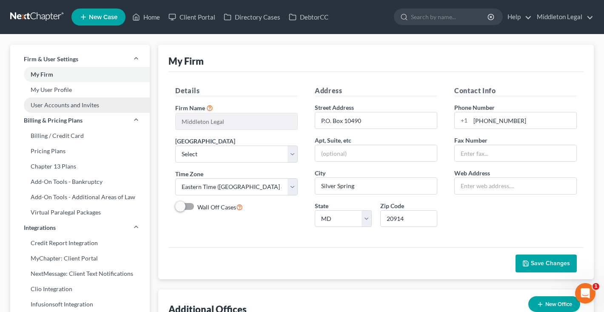
click at [51, 106] on link "User Accounts and Invites" at bounding box center [80, 104] width 140 height 15
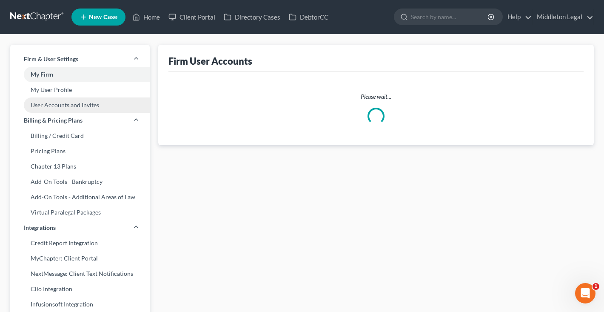
select select "0"
select select "2"
select select "1"
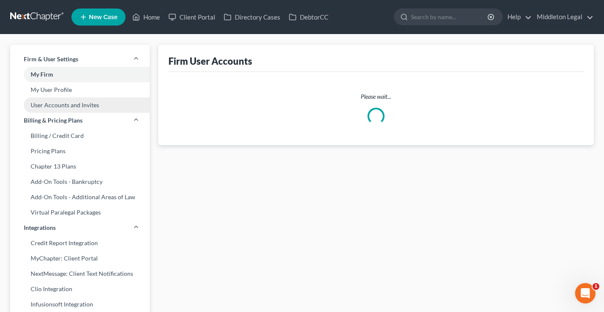
select select "1"
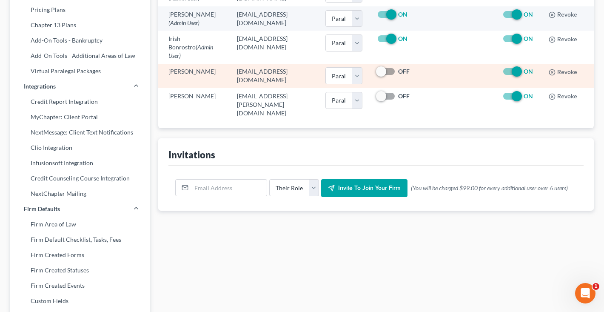
scroll to position [35, 0]
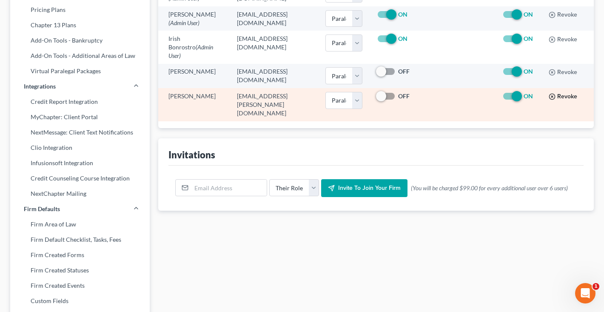
click at [556, 100] on icon "button" at bounding box center [552, 96] width 7 height 7
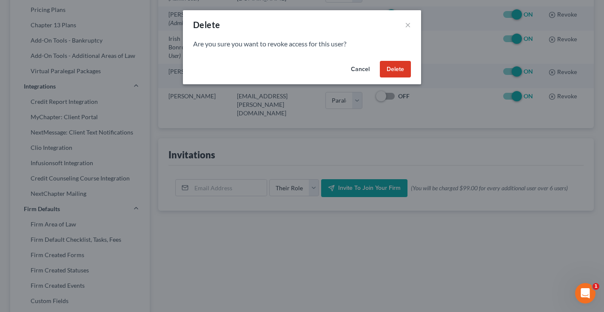
click at [397, 70] on button "Delete" at bounding box center [395, 69] width 31 height 17
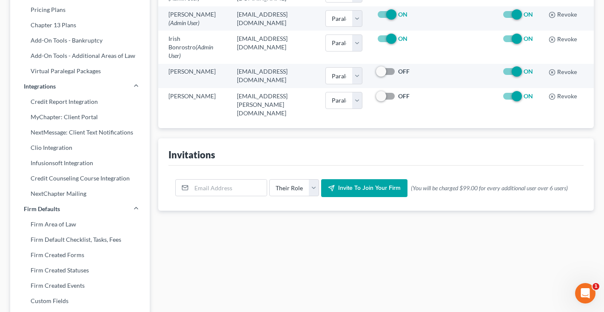
scroll to position [11, 0]
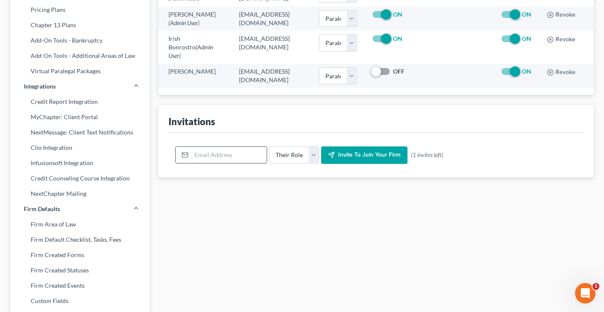
click at [232, 163] on input "email" at bounding box center [228, 155] width 75 height 16
paste input "[EMAIL_ADDRESS][DOMAIN_NAME]"
type input "[EMAIL_ADDRESS][DOMAIN_NAME]"
select select "assistant"
click at [351, 159] on span "Invite to join your firm" at bounding box center [369, 154] width 63 height 7
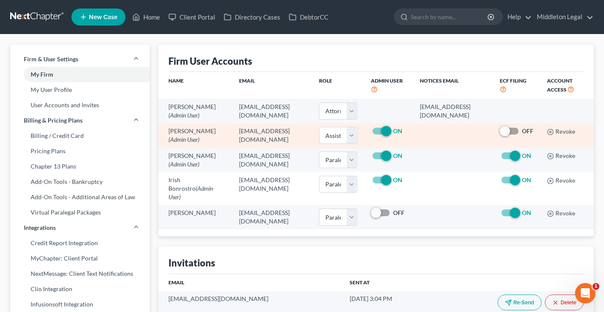
scroll to position [0, 0]
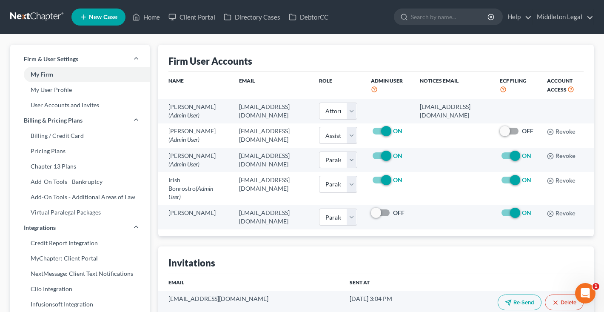
click at [23, 19] on link at bounding box center [37, 16] width 54 height 15
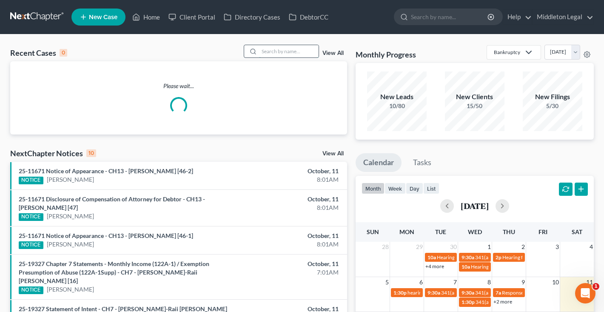
click at [295, 52] on input "search" at bounding box center [289, 51] width 60 height 12
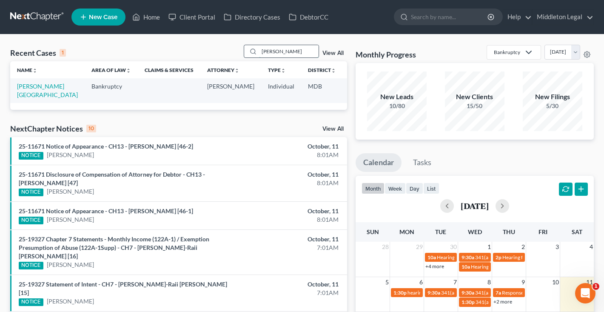
type input "[PERSON_NAME]"
drag, startPoint x: 295, startPoint y: 52, endPoint x: 33, endPoint y: 95, distance: 265.7
click at [33, 95] on link "[PERSON_NAME][GEOGRAPHIC_DATA]" at bounding box center [47, 91] width 61 height 16
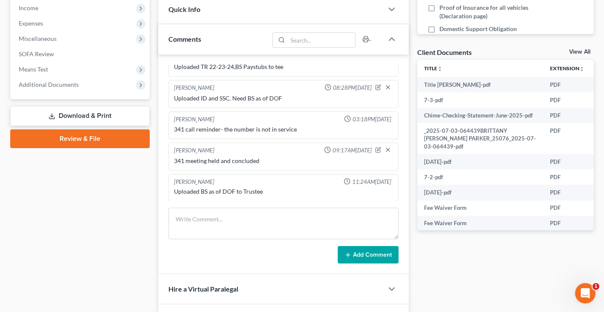
scroll to position [272, 0]
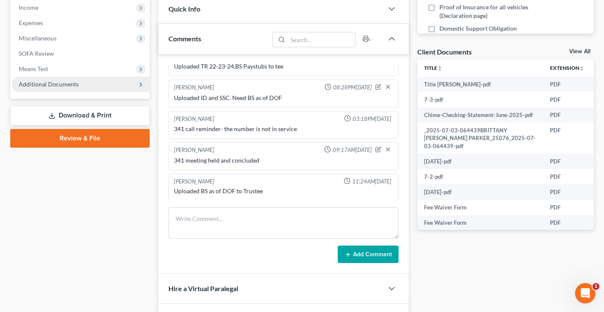
click at [32, 83] on span "Additional Documents" at bounding box center [49, 83] width 60 height 7
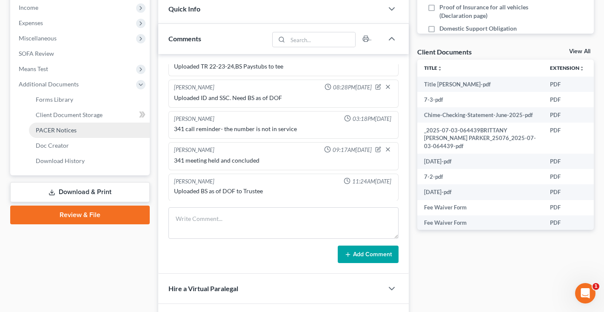
click at [49, 127] on span "PACER Notices" at bounding box center [56, 129] width 41 height 7
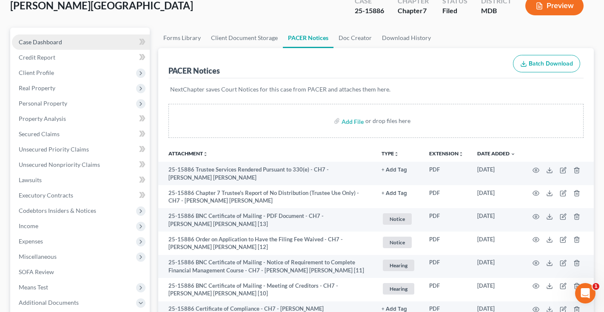
scroll to position [21, 0]
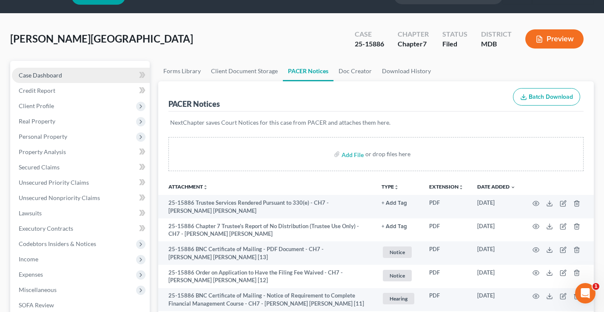
click at [63, 72] on link "Case Dashboard" at bounding box center [81, 75] width 138 height 15
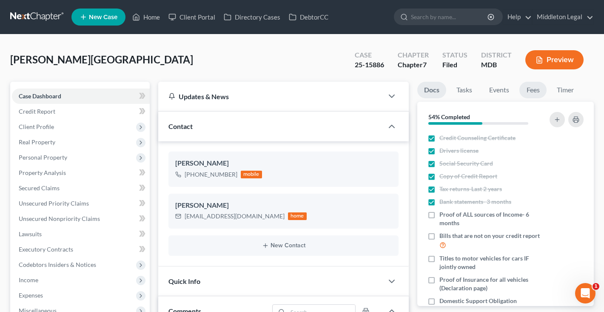
scroll to position [47, 0]
click at [499, 86] on link "Events" at bounding box center [500, 90] width 34 height 17
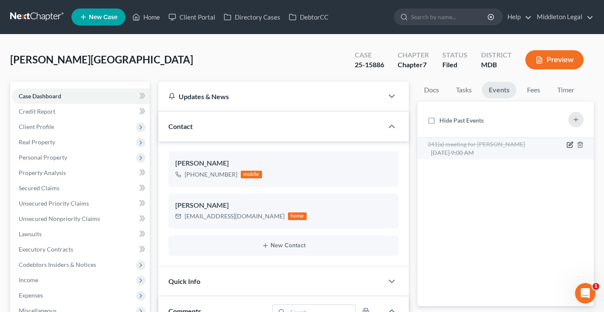
click at [567, 146] on icon "button" at bounding box center [569, 145] width 5 height 5
select select "Days"
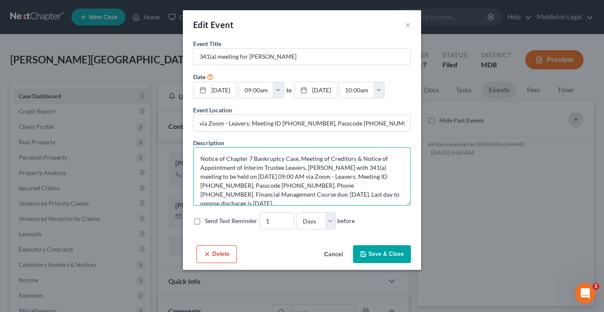
drag, startPoint x: 265, startPoint y: 197, endPoint x: 395, endPoint y: 197, distance: 130.2
click at [395, 197] on textarea "Notice of Chapter 7 Bankruptcy Case, Meeting of Creditors & Notice of Appointme…" at bounding box center [302, 176] width 218 height 58
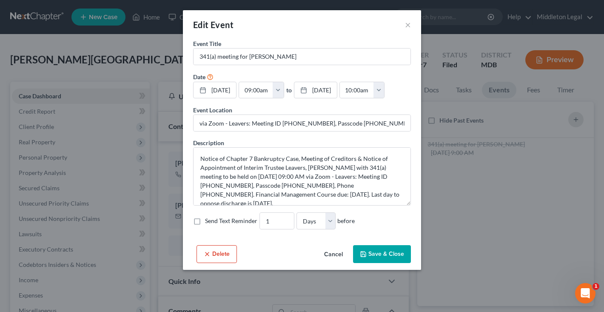
click at [331, 254] on button "Cancel" at bounding box center [333, 254] width 32 height 17
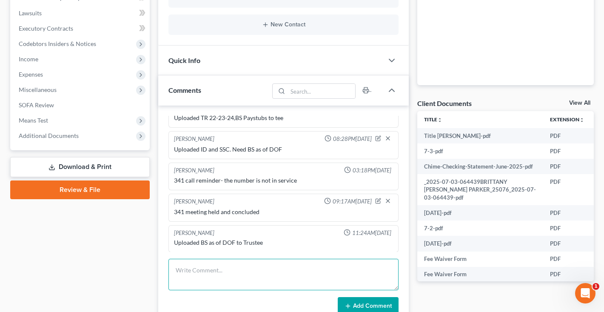
click at [286, 259] on textarea at bounding box center [284, 274] width 230 height 31
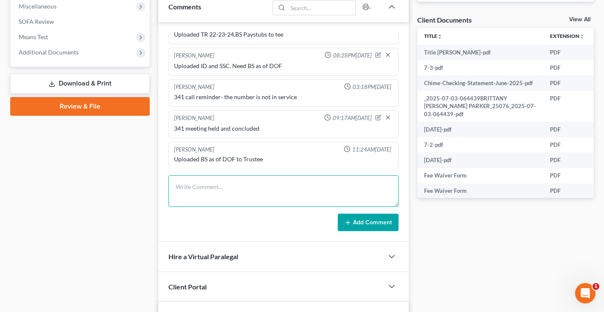
paste textarea "Last day to oppose discharge is [DATE]."
type textarea "Last day to oppose discharge is [DATE]."
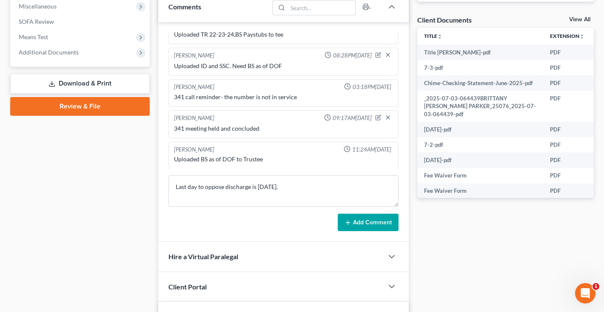
click at [354, 226] on button "Add Comment" at bounding box center [368, 223] width 61 height 18
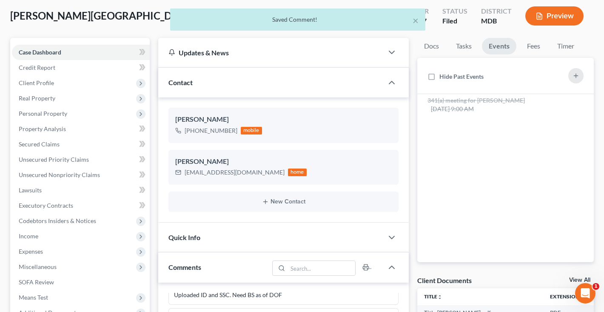
scroll to position [116, 0]
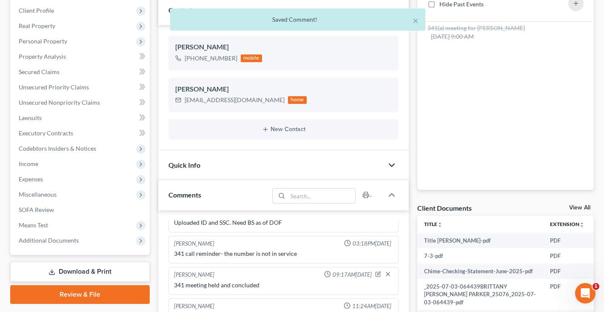
click at [391, 161] on icon "button" at bounding box center [392, 165] width 10 height 10
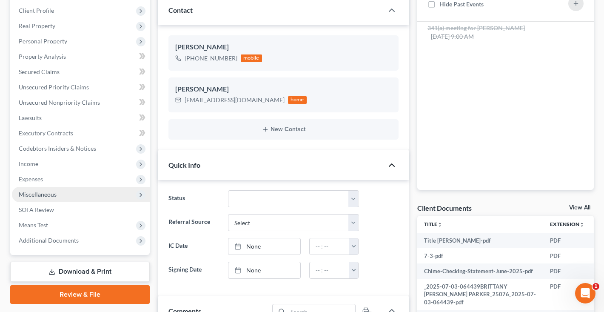
scroll to position [153, 0]
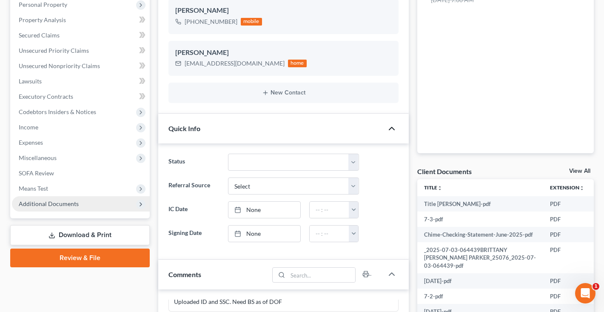
click at [27, 208] on span "Additional Documents" at bounding box center [81, 203] width 138 height 15
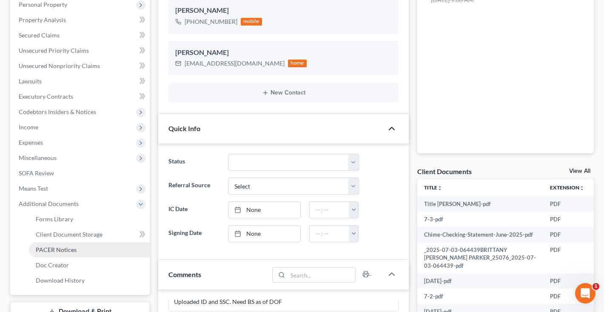
click at [49, 249] on span "PACER Notices" at bounding box center [56, 249] width 41 height 7
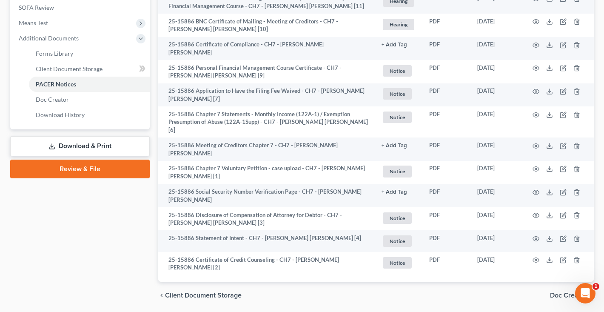
scroll to position [317, 0]
